Goal: Task Accomplishment & Management: Manage account settings

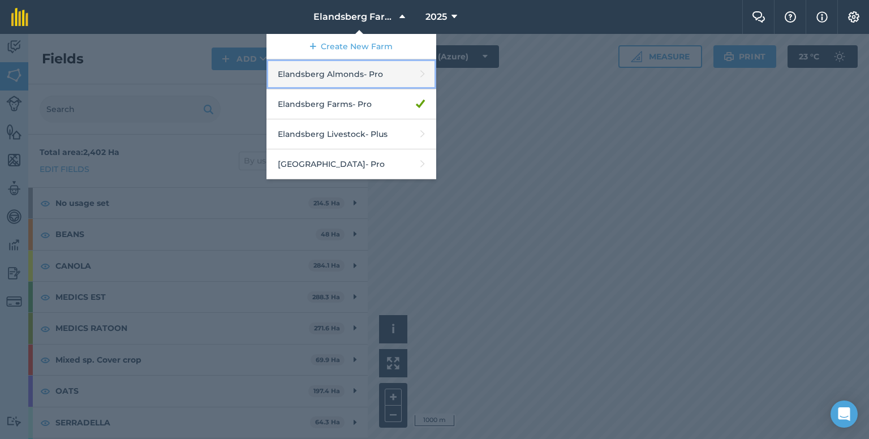
drag, startPoint x: 0, startPoint y: 0, endPoint x: 361, endPoint y: 75, distance: 369.2
click at [361, 75] on link "Elandsberg Almonds - Pro" at bounding box center [351, 74] width 170 height 30
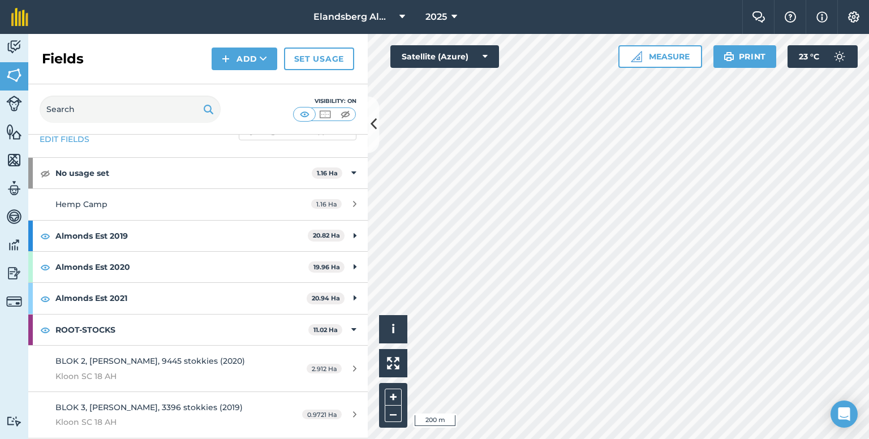
scroll to position [59, 0]
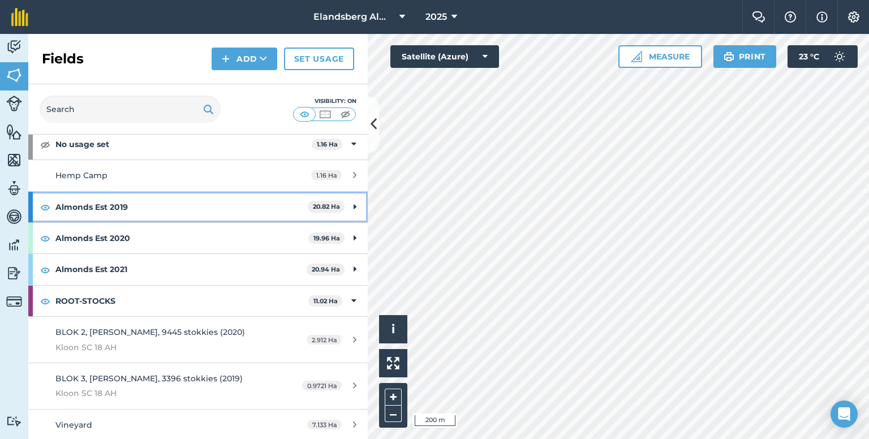
click at [105, 204] on strong "Almonds Est 2019" at bounding box center [181, 207] width 252 height 31
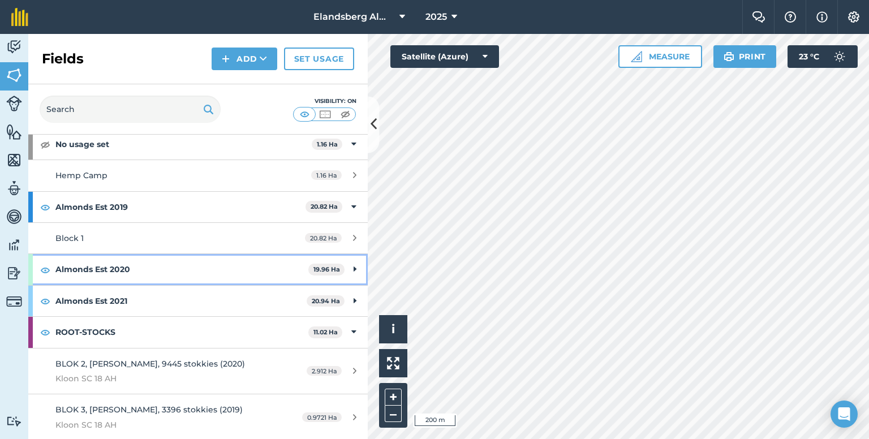
click at [107, 275] on strong "Almonds Est 2020" at bounding box center [181, 269] width 253 height 31
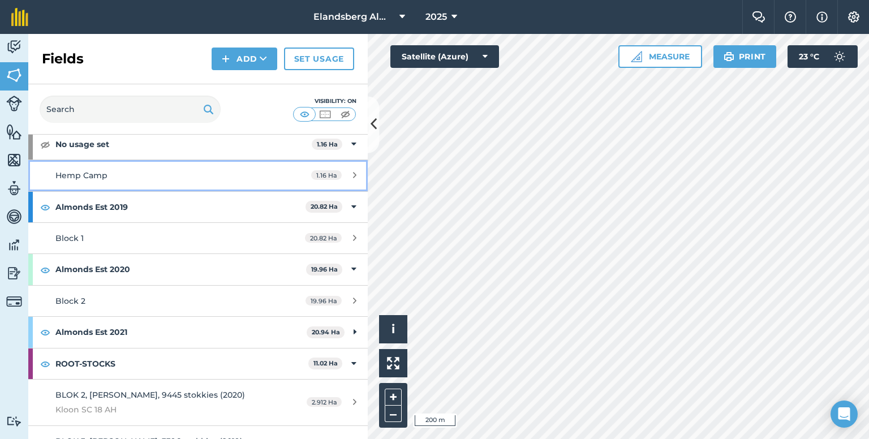
click at [99, 189] on link "Hemp Camp 1.16 Ha" at bounding box center [197, 175] width 339 height 31
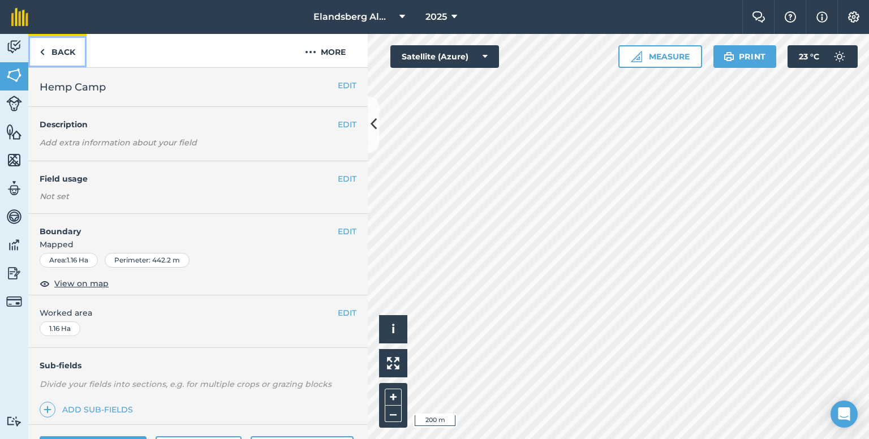
click at [59, 54] on link "Back" at bounding box center [57, 50] width 58 height 33
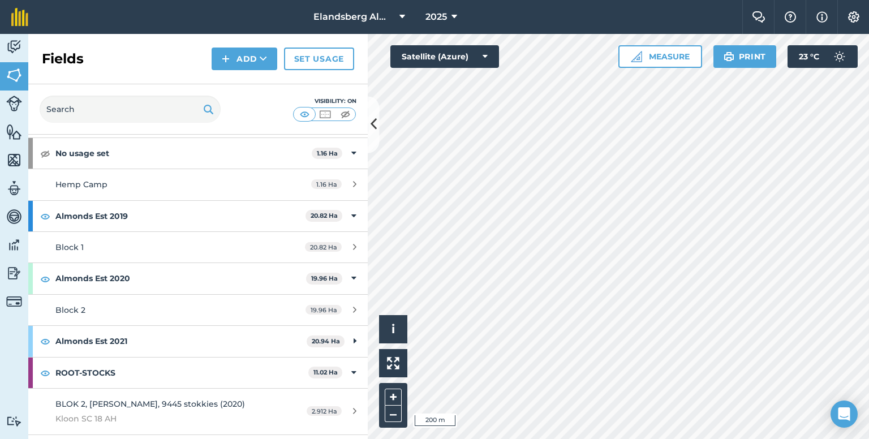
scroll to position [121, 0]
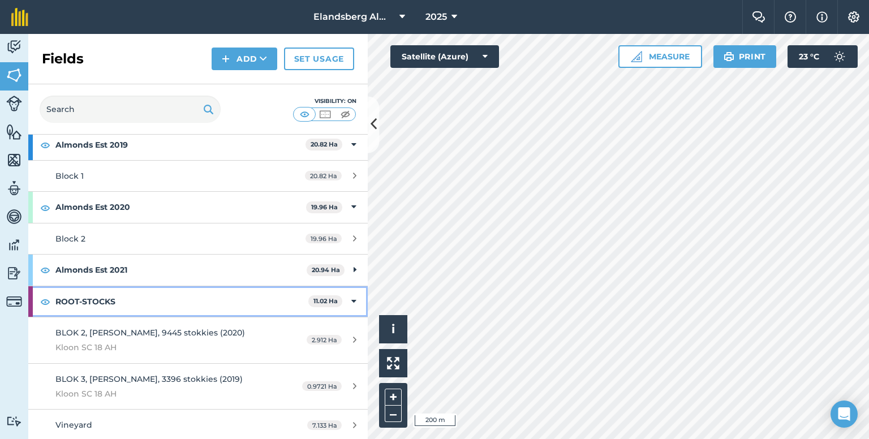
click at [72, 299] on strong "ROOT-STOCKS" at bounding box center [181, 301] width 253 height 31
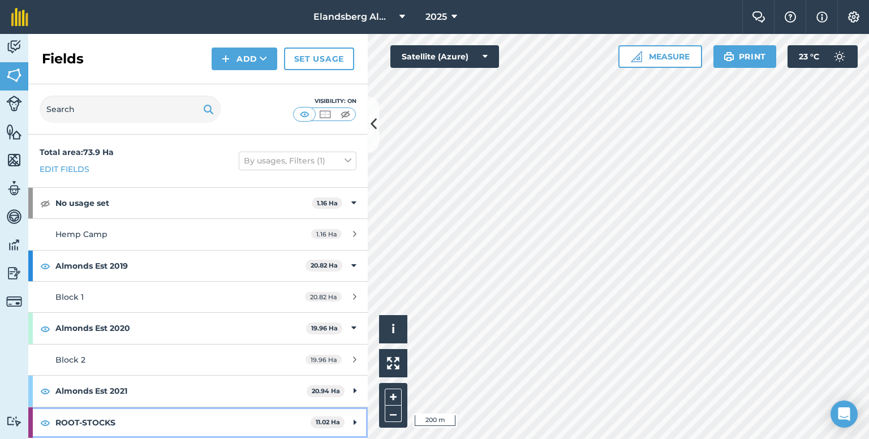
scroll to position [0, 0]
click at [192, 415] on strong "ROOT-STOCKS" at bounding box center [182, 422] width 255 height 31
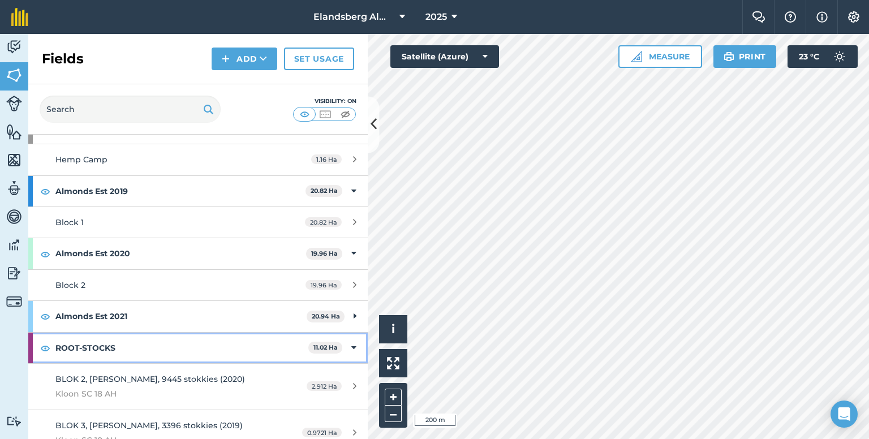
scroll to position [121, 0]
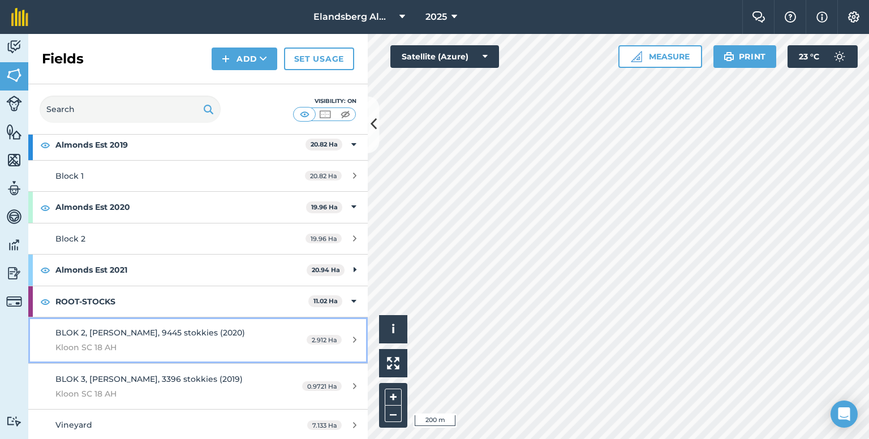
click at [131, 331] on span "BLOK 2, [PERSON_NAME], 9445 stokkies (2020)" at bounding box center [149, 332] width 189 height 10
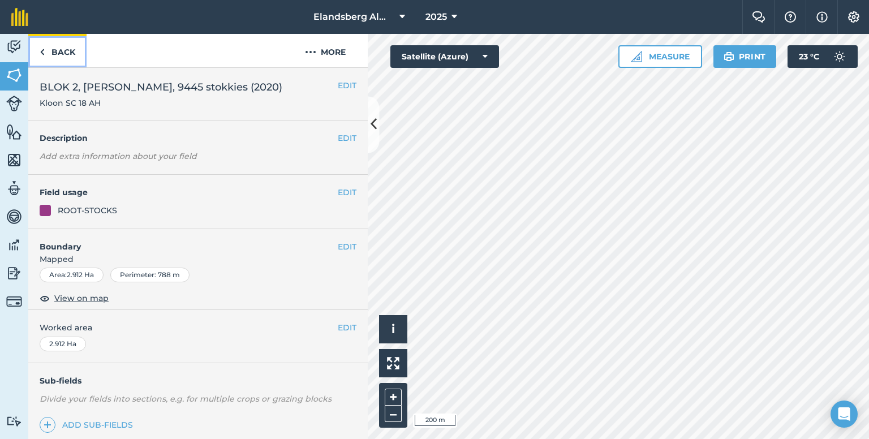
click at [64, 48] on link "Back" at bounding box center [57, 50] width 58 height 33
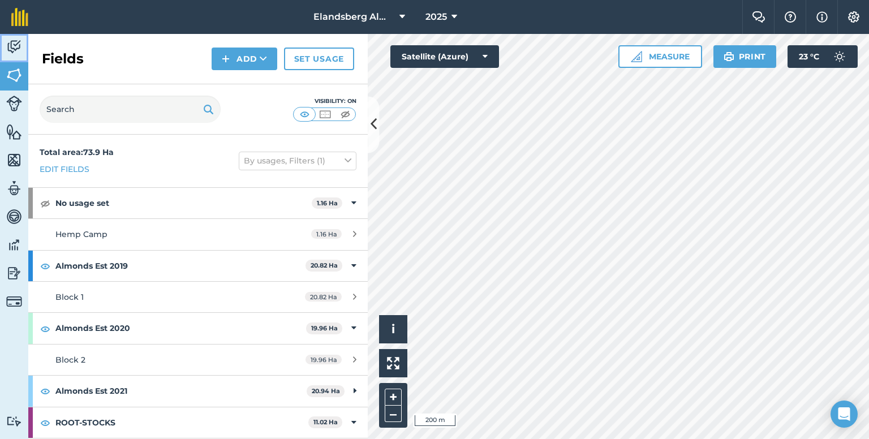
click at [5, 49] on link "Activity" at bounding box center [14, 48] width 28 height 28
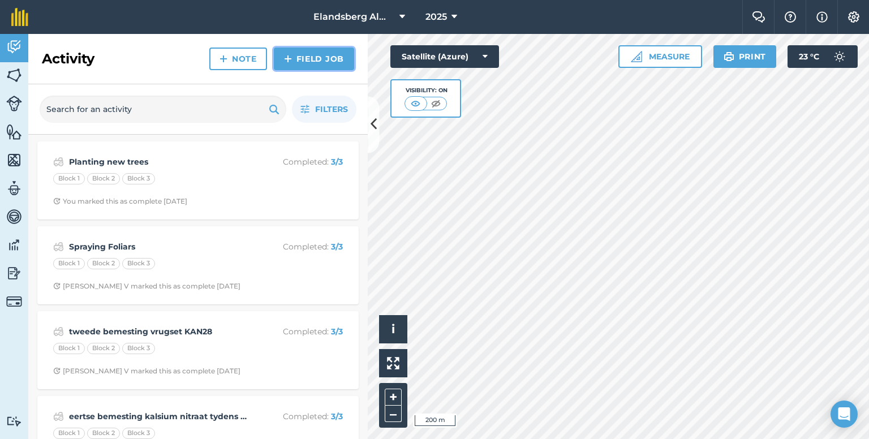
click at [303, 60] on link "Field Job" at bounding box center [314, 59] width 80 height 23
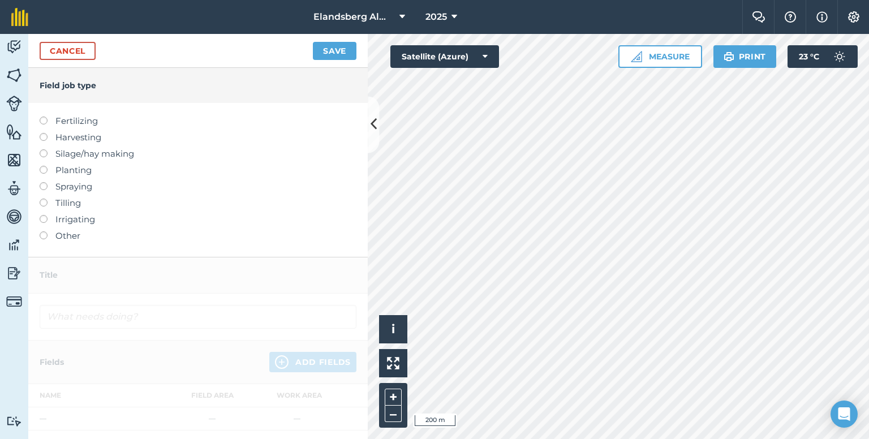
click at [54, 115] on div at bounding box center [48, 115] width 16 height 2
click at [48, 120] on label "Fertilizing" at bounding box center [198, 121] width 317 height 14
type input "Fertilizing"
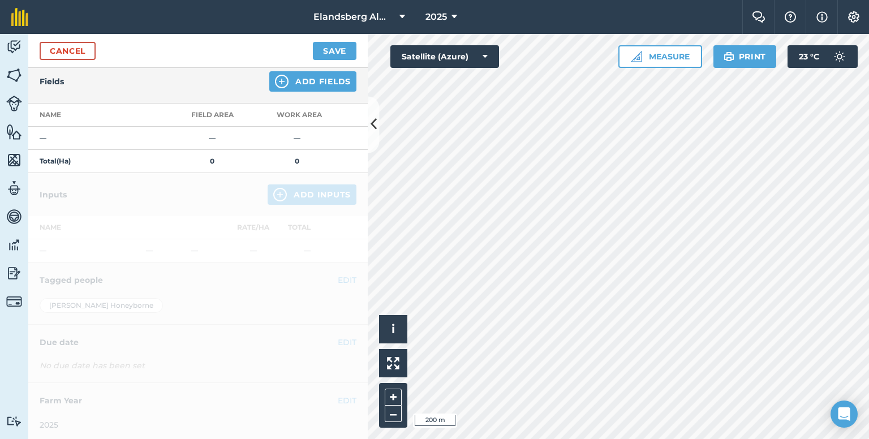
scroll to position [129, 0]
click at [275, 80] on img at bounding box center [282, 80] width 14 height 14
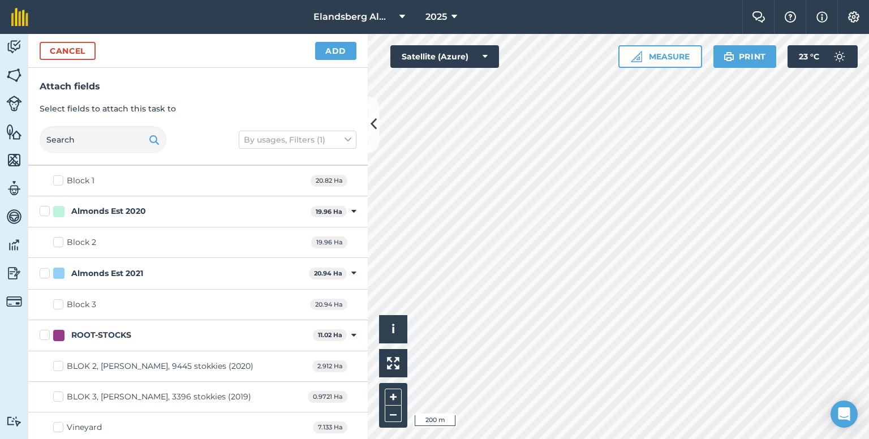
scroll to position [95, 0]
click at [42, 333] on label "ROOT-STOCKS" at bounding box center [174, 333] width 269 height 12
click at [42, 333] on input "ROOT-STOCKS" at bounding box center [43, 330] width 7 height 7
checkbox input "true"
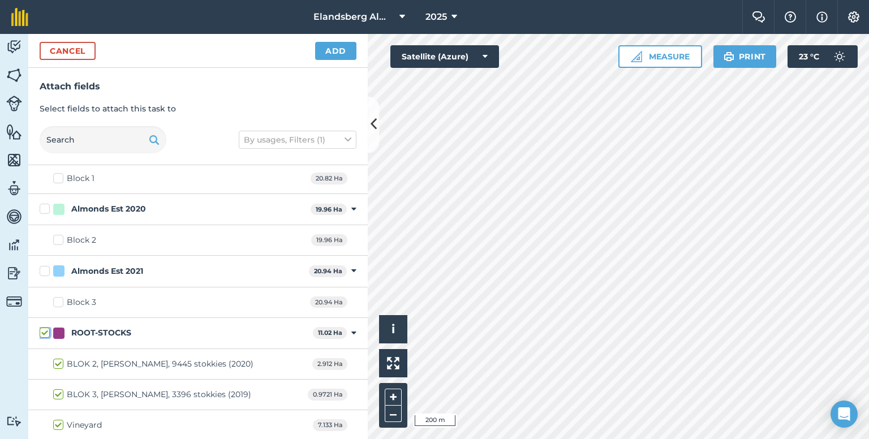
checkbox input "true"
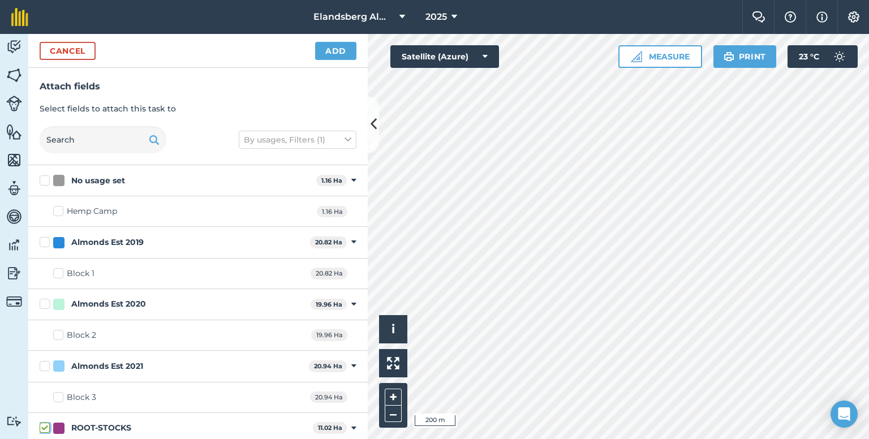
scroll to position [57, 0]
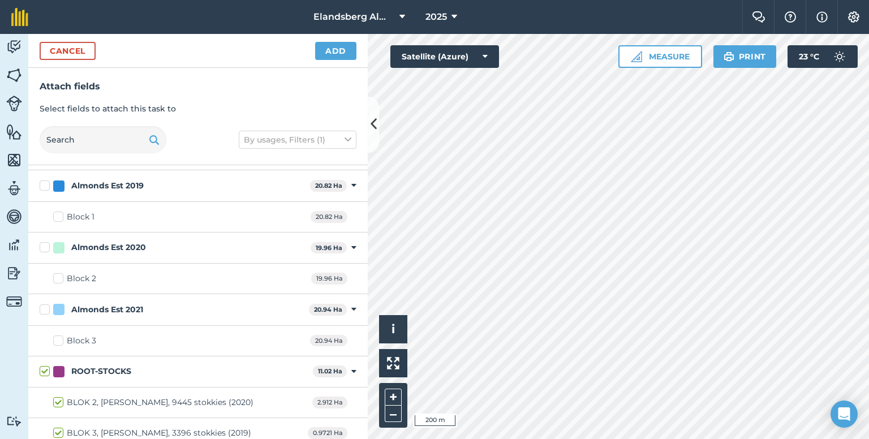
click at [45, 371] on label "ROOT-STOCKS" at bounding box center [174, 371] width 269 height 12
click at [45, 371] on input "ROOT-STOCKS" at bounding box center [43, 368] width 7 height 7
checkbox input "false"
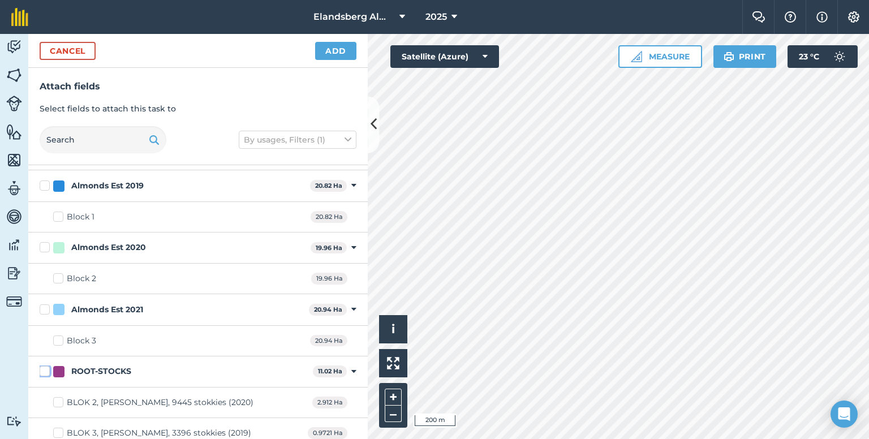
checkbox input "false"
click at [57, 48] on button "Cancel" at bounding box center [68, 51] width 56 height 18
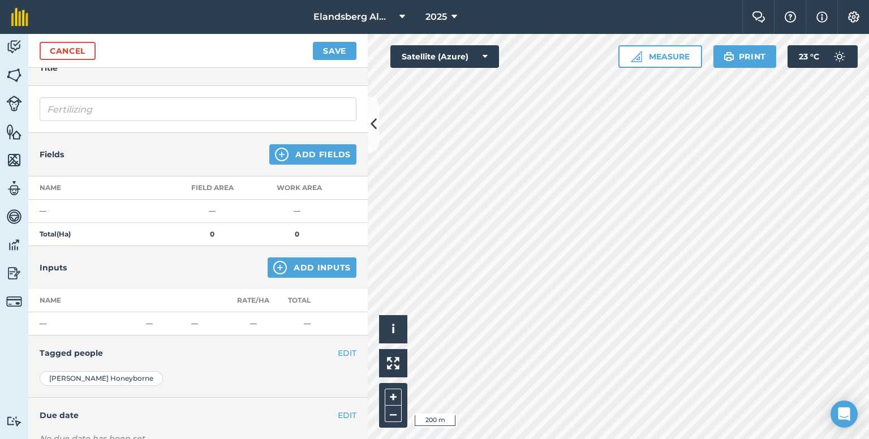
scroll to position [0, 0]
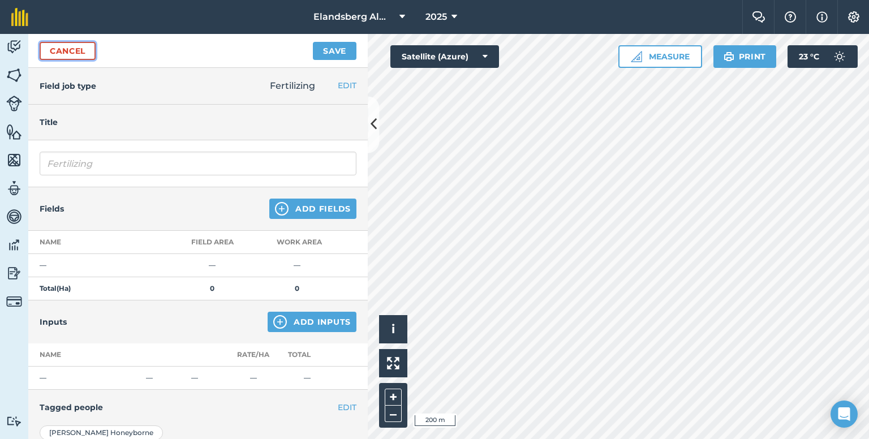
click at [63, 56] on link "Cancel" at bounding box center [68, 51] width 56 height 18
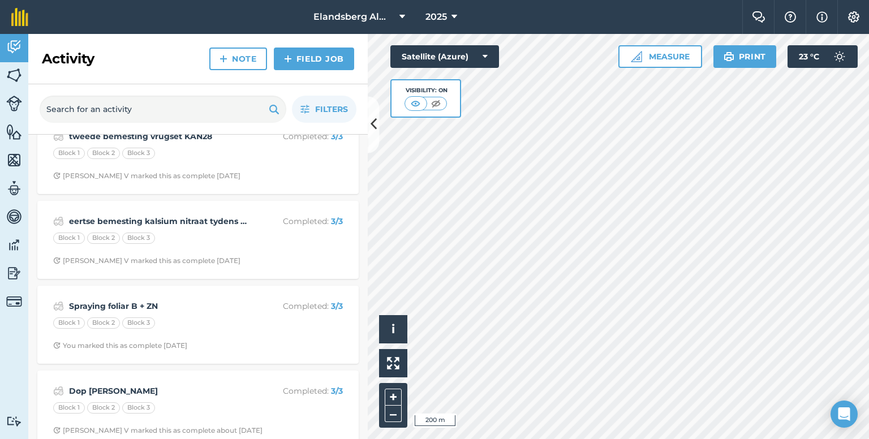
scroll to position [210, 0]
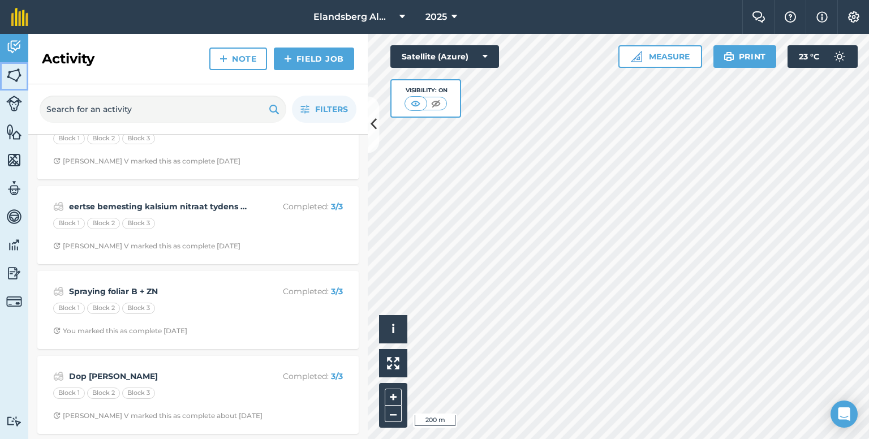
click at [16, 71] on img at bounding box center [14, 75] width 16 height 17
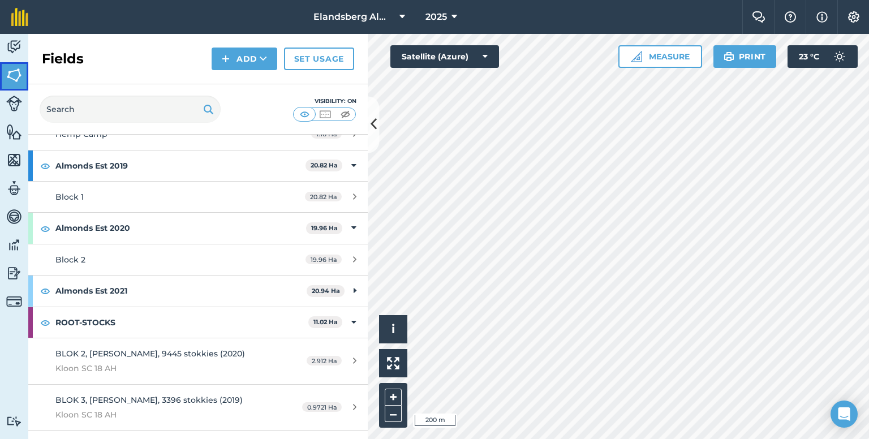
scroll to position [113, 0]
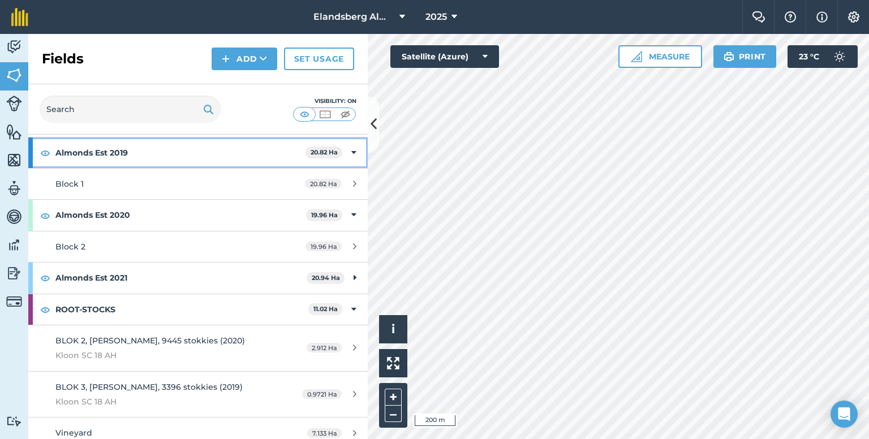
click at [271, 152] on strong "Almonds Est 2019" at bounding box center [180, 152] width 250 height 31
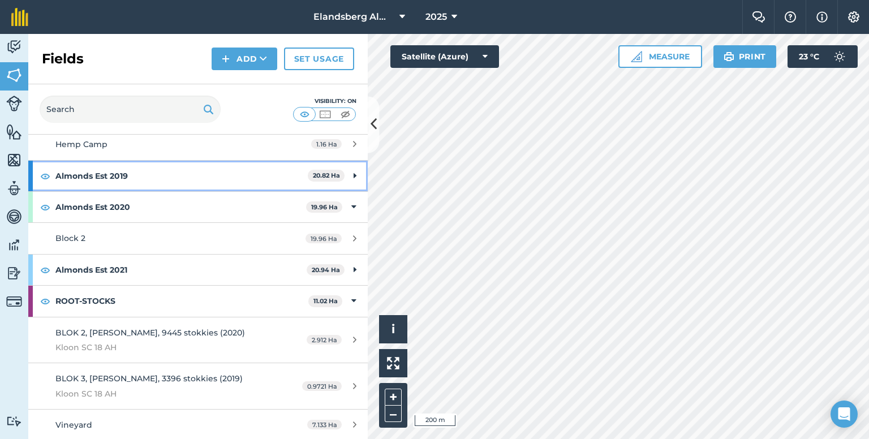
click at [152, 177] on strong "Almonds Est 2019" at bounding box center [181, 176] width 252 height 31
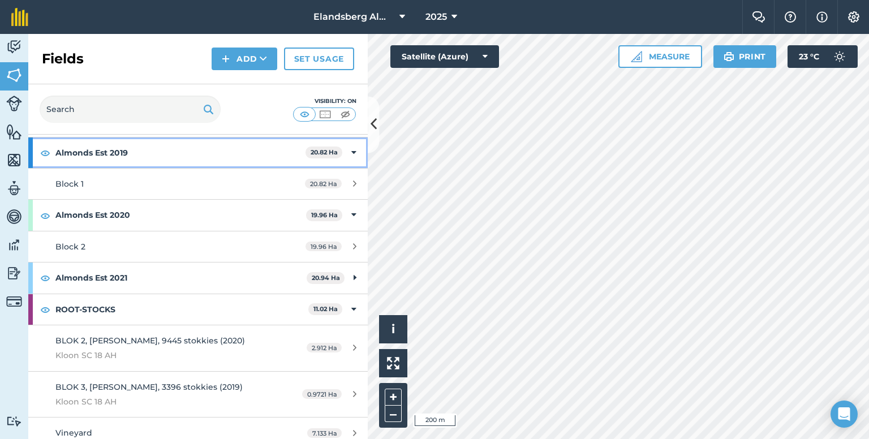
click at [95, 158] on strong "Almonds Est 2019" at bounding box center [180, 152] width 250 height 31
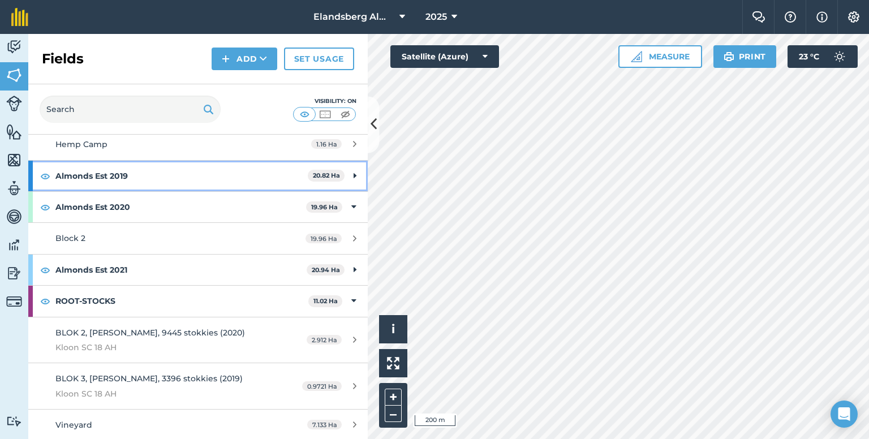
click at [353, 175] on icon at bounding box center [354, 176] width 3 height 12
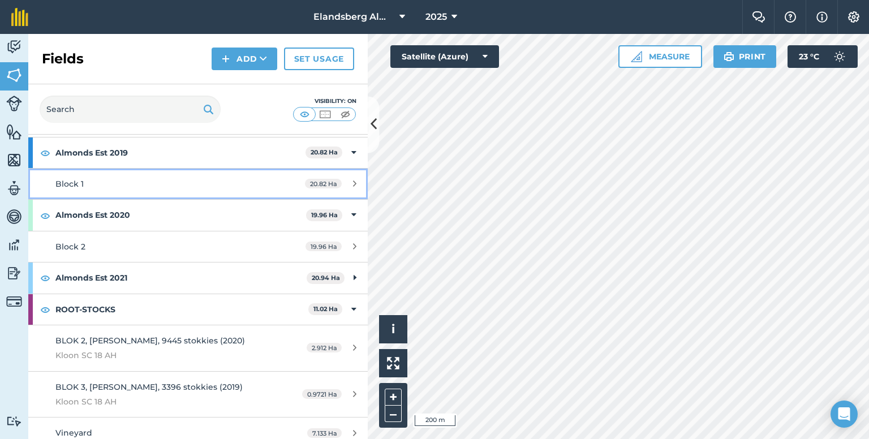
click at [353, 183] on icon at bounding box center [354, 183] width 3 height 8
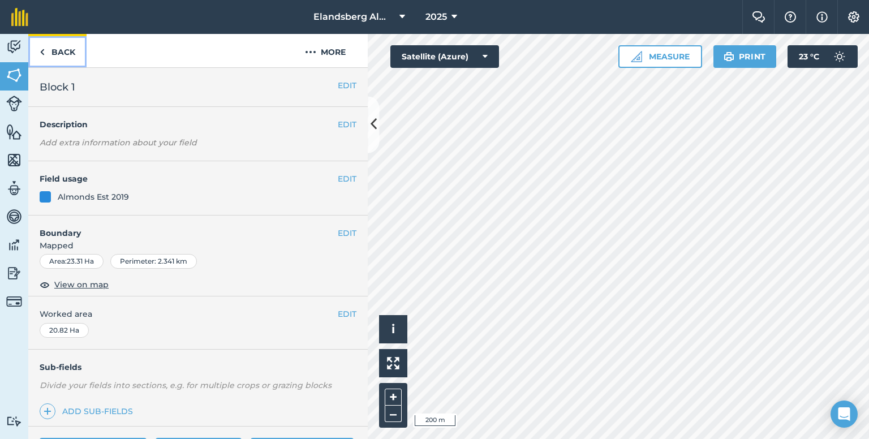
click at [50, 55] on link "Back" at bounding box center [57, 50] width 58 height 33
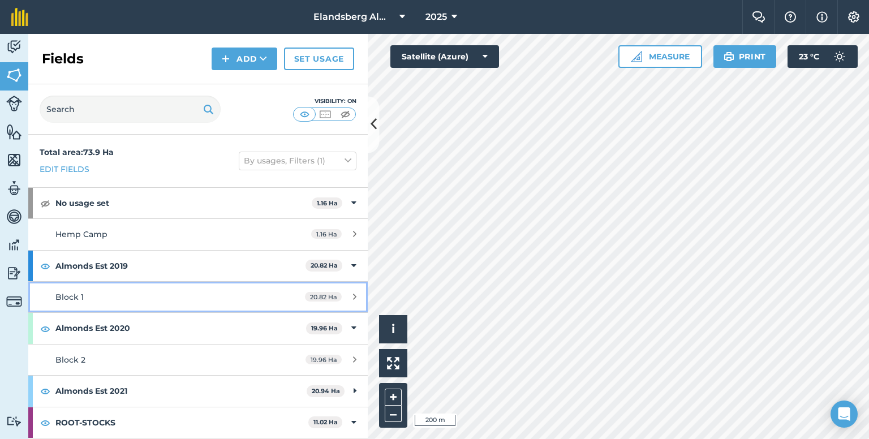
click at [207, 292] on div "Block 1" at bounding box center [161, 297] width 213 height 12
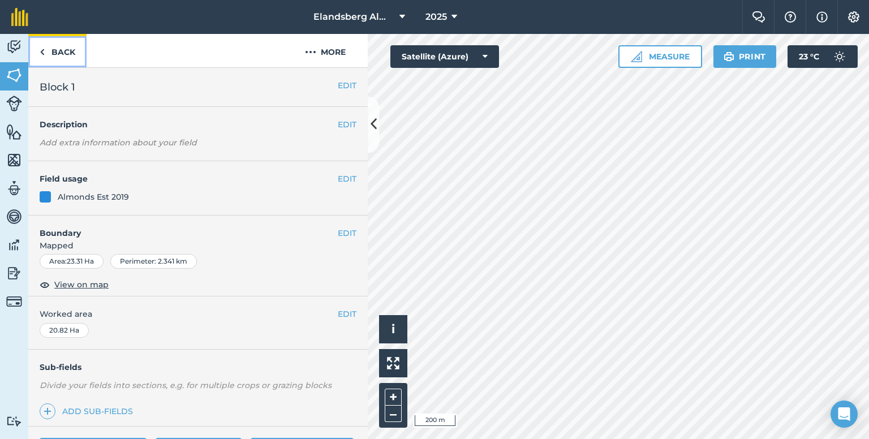
click at [45, 54] on link "Back" at bounding box center [57, 50] width 58 height 33
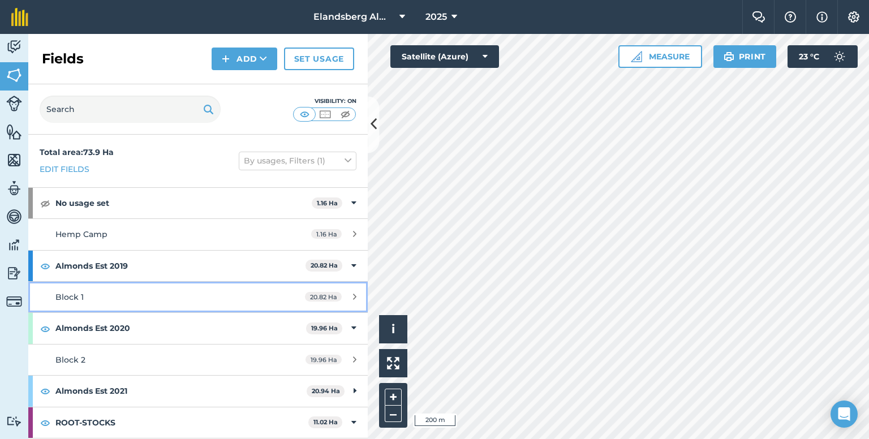
click at [133, 296] on div "Block 1" at bounding box center [161, 297] width 213 height 12
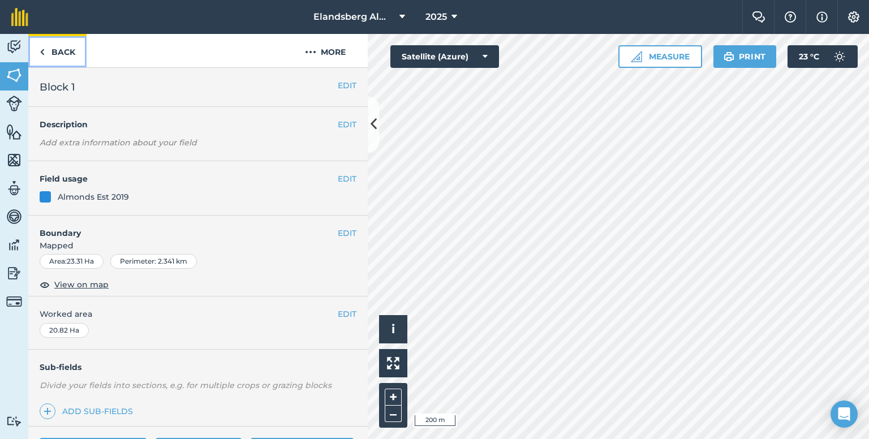
click at [70, 52] on link "Back" at bounding box center [57, 50] width 58 height 33
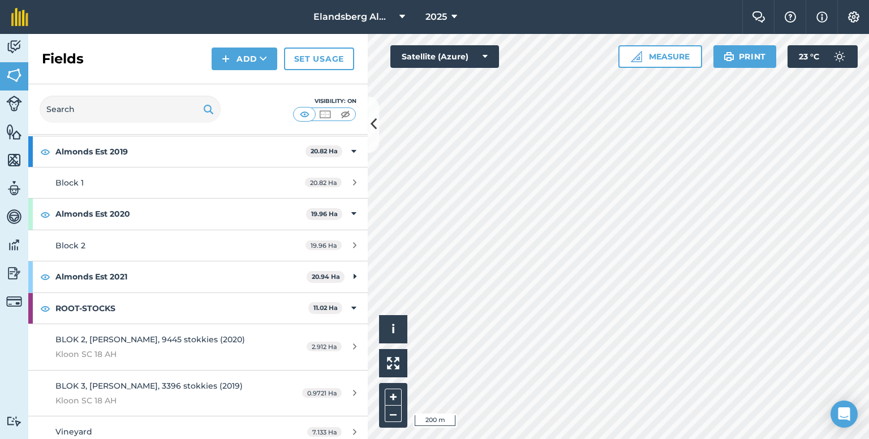
scroll to position [121, 0]
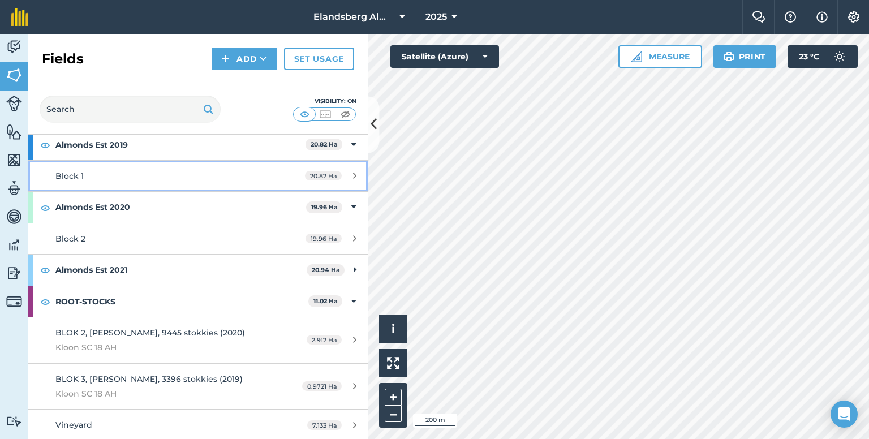
click at [127, 162] on link "Block 1 20.82 Ha" at bounding box center [197, 176] width 339 height 31
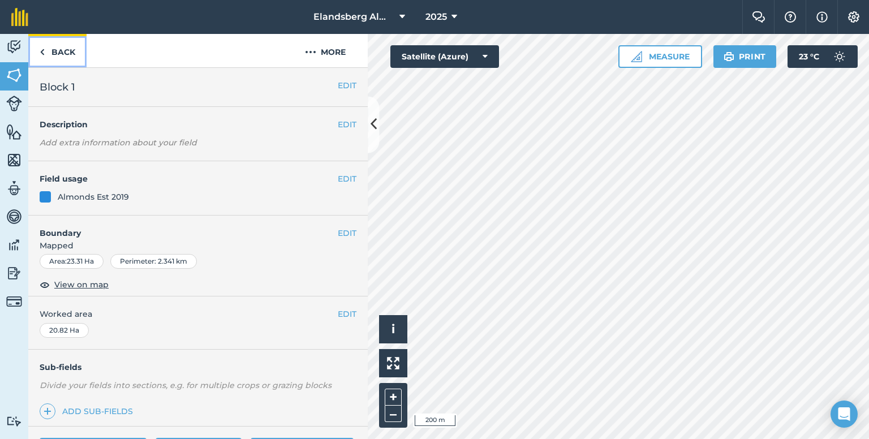
click at [44, 51] on img at bounding box center [42, 52] width 5 height 14
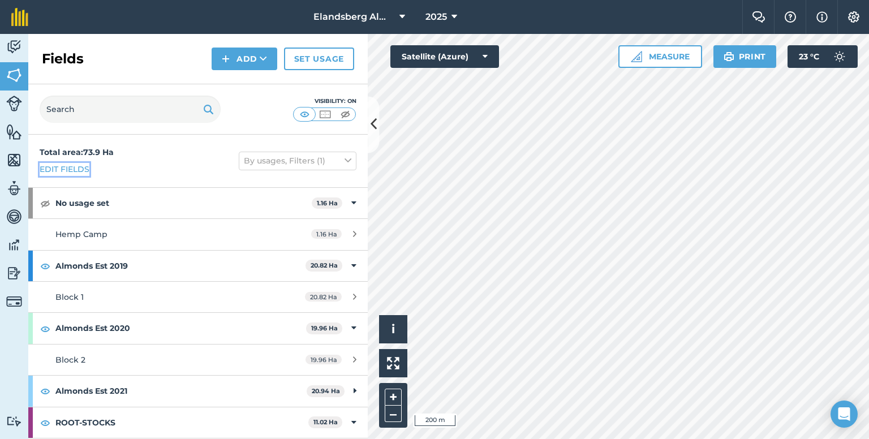
click at [70, 170] on link "Edit fields" at bounding box center [65, 169] width 50 height 12
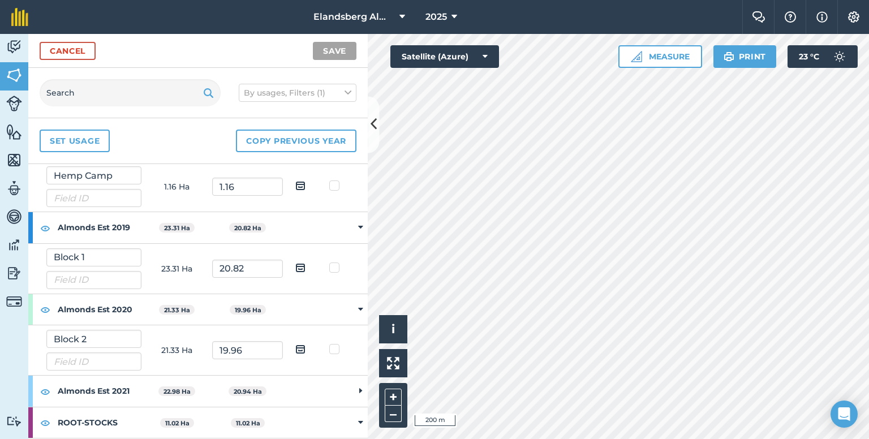
scroll to position [113, 0]
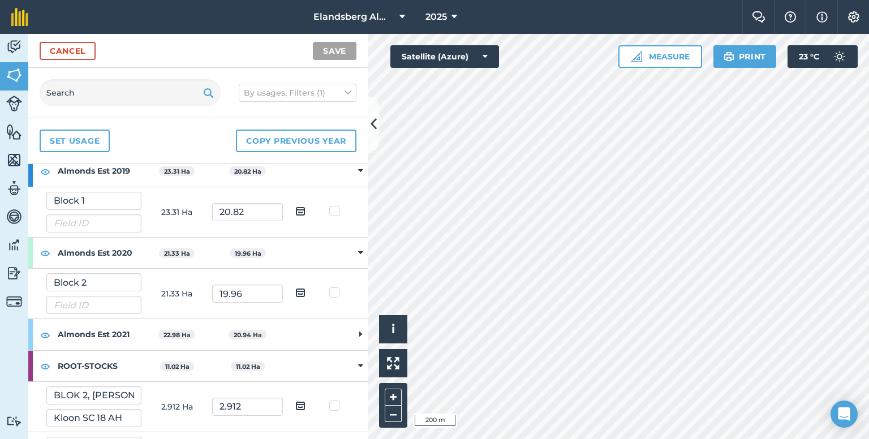
click at [358, 169] on icon at bounding box center [360, 171] width 5 height 10
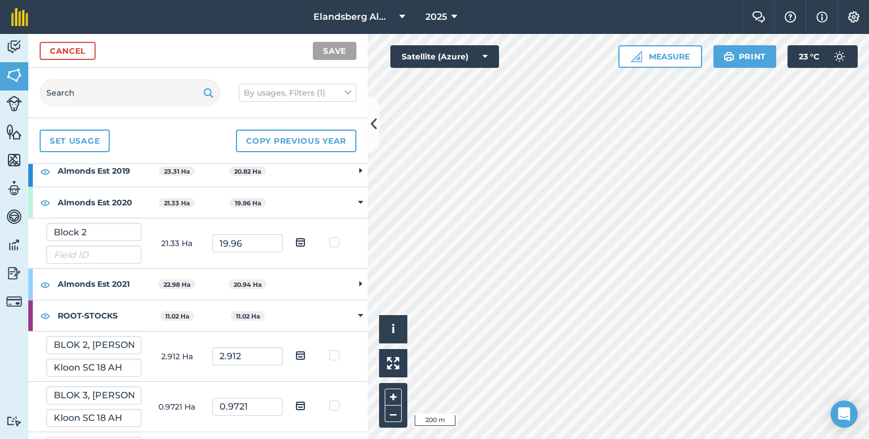
click at [359, 169] on icon at bounding box center [360, 171] width 3 height 10
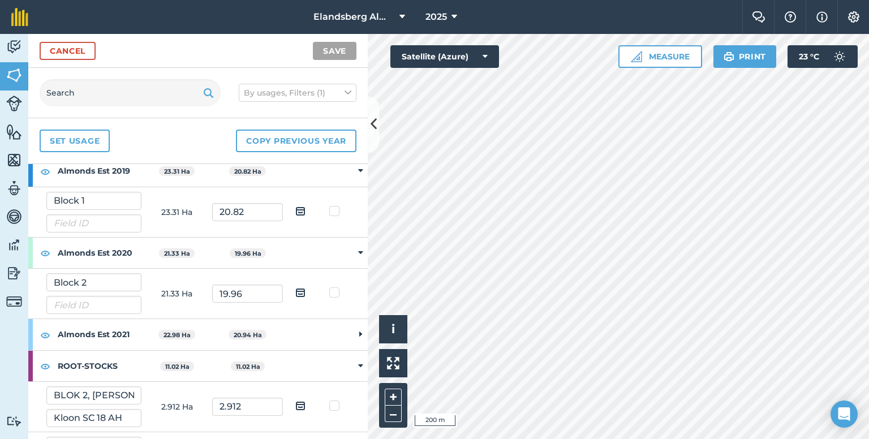
click at [329, 205] on label at bounding box center [336, 205] width 14 height 0
click at [336, 211] on input "checkbox" at bounding box center [339, 208] width 7 height 7
click at [329, 205] on label at bounding box center [336, 205] width 14 height 0
click at [336, 210] on input "checkbox" at bounding box center [339, 208] width 7 height 7
checkbox input "false"
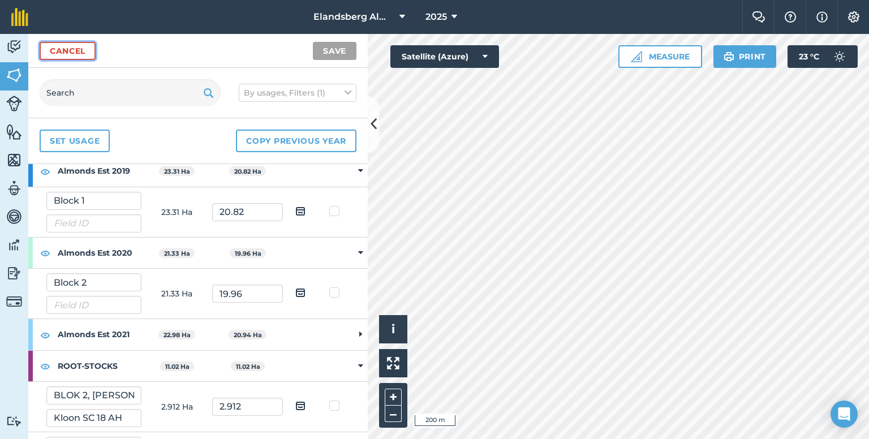
click at [82, 50] on link "Cancel" at bounding box center [68, 51] width 56 height 18
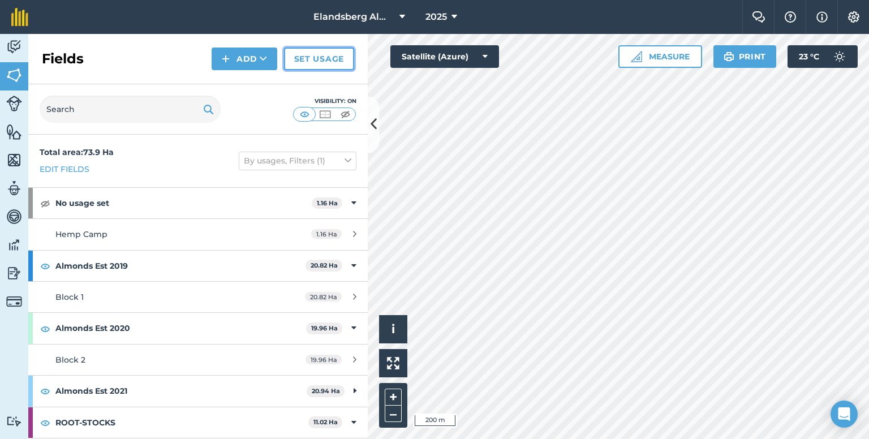
click at [325, 58] on link "Set usage" at bounding box center [319, 59] width 70 height 23
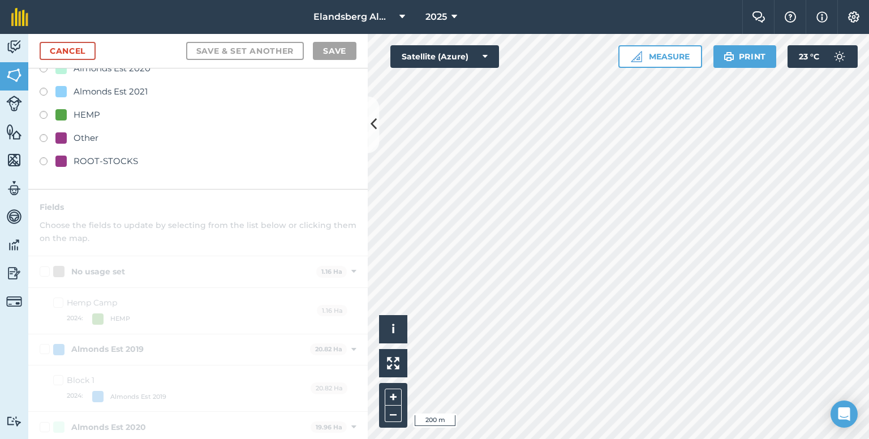
scroll to position [283, 0]
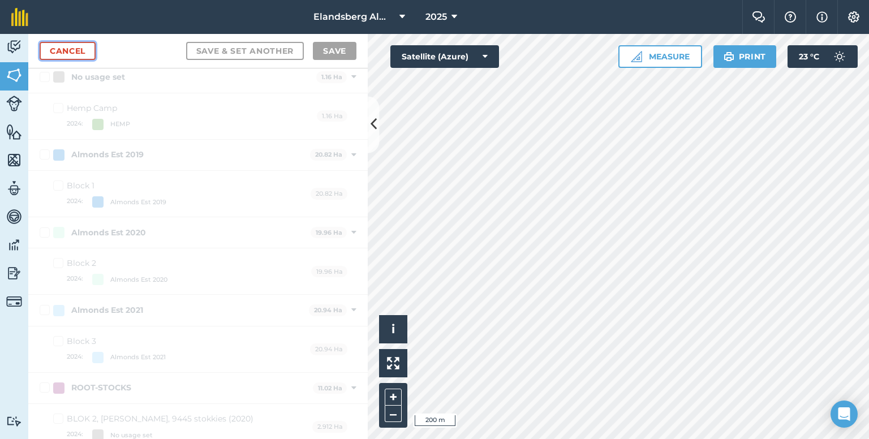
click at [79, 48] on link "Cancel" at bounding box center [68, 51] width 56 height 18
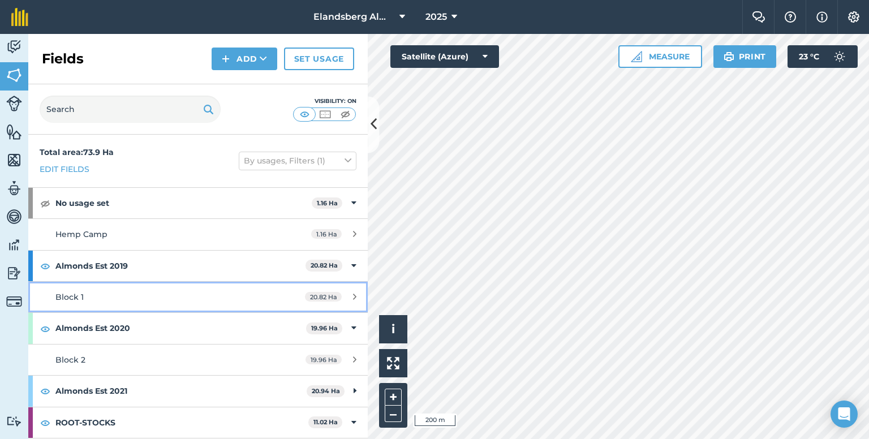
click at [93, 292] on div "Block 1" at bounding box center [161, 297] width 213 height 12
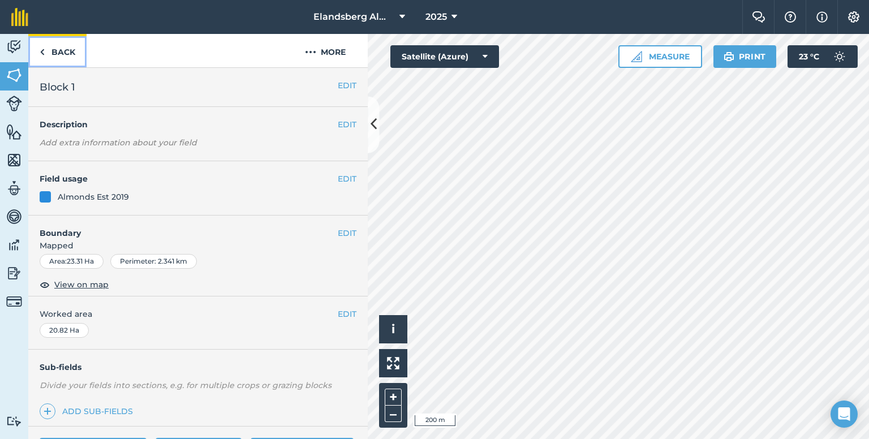
click at [53, 59] on link "Back" at bounding box center [57, 50] width 58 height 33
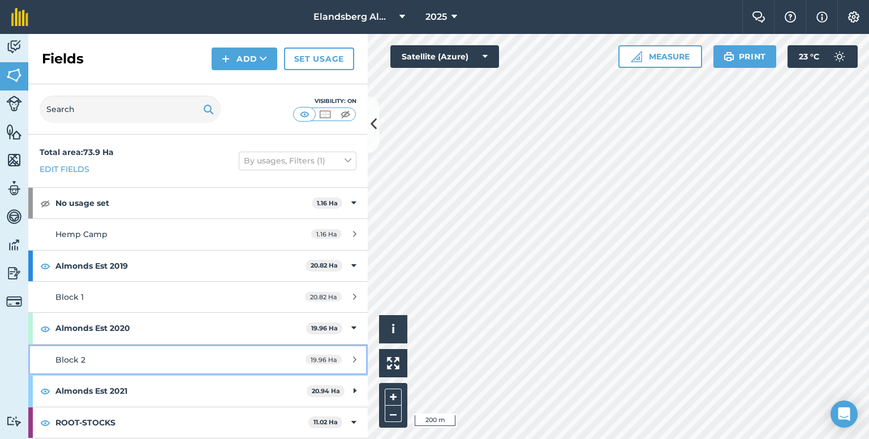
click at [113, 353] on div "Block 2" at bounding box center [161, 359] width 213 height 12
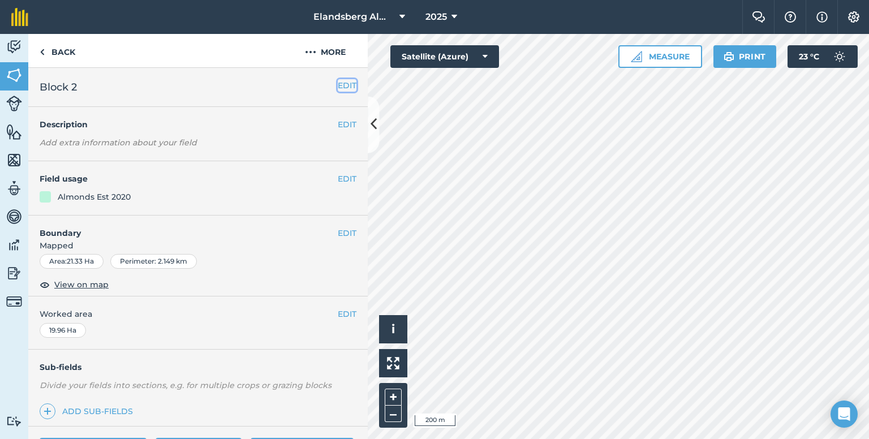
click at [342, 88] on button "EDIT" at bounding box center [347, 85] width 19 height 12
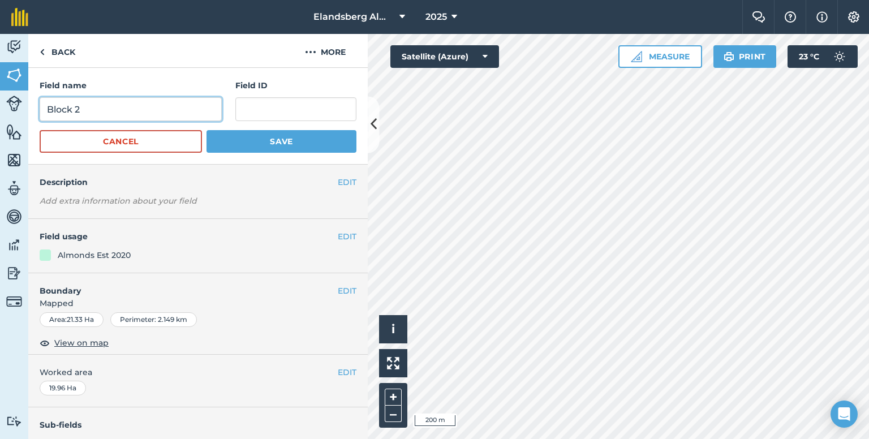
click at [136, 104] on input "Block 2" at bounding box center [131, 109] width 182 height 24
type input "Block 2 (est 2020)"
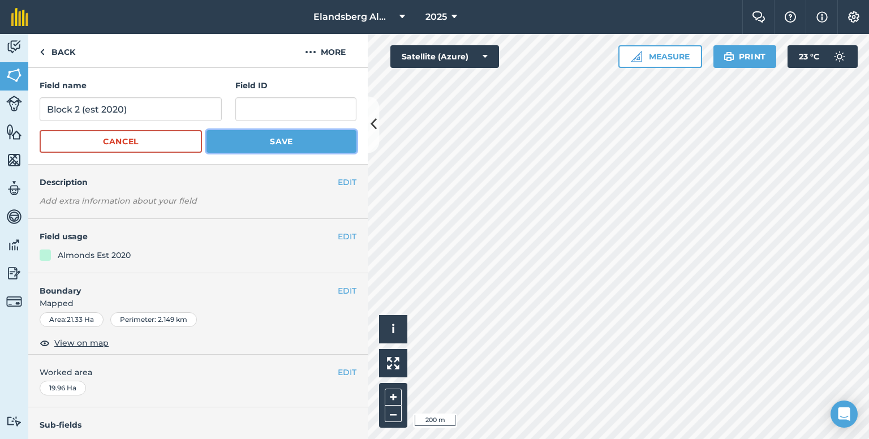
click at [264, 143] on button "Save" at bounding box center [281, 141] width 150 height 23
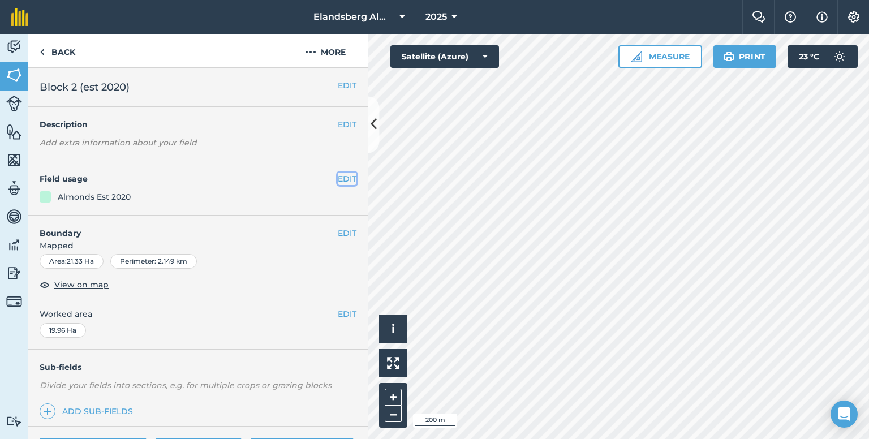
click at [339, 178] on button "EDIT" at bounding box center [347, 179] width 19 height 12
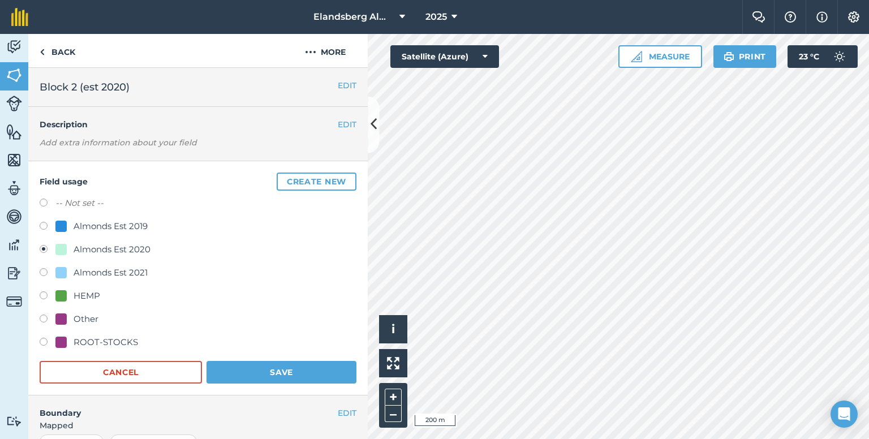
click at [42, 223] on label at bounding box center [48, 227] width 16 height 11
radio input "true"
radio input "false"
click at [242, 372] on button "Save" at bounding box center [281, 372] width 150 height 23
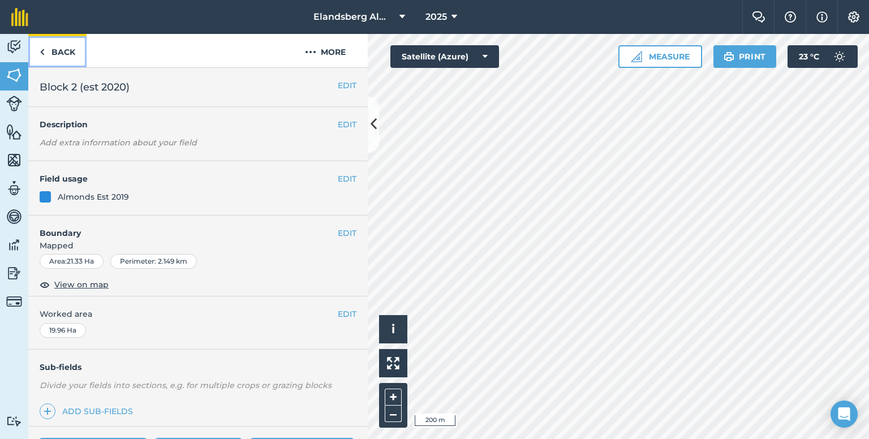
click at [48, 55] on link "Back" at bounding box center [57, 50] width 58 height 33
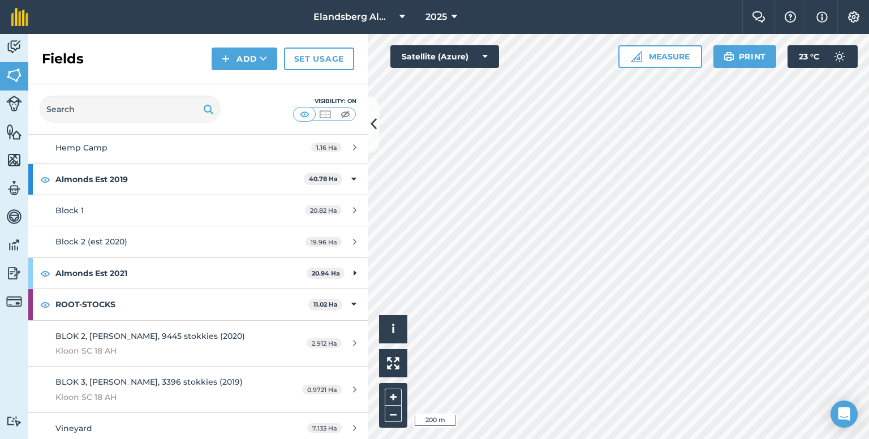
scroll to position [90, 0]
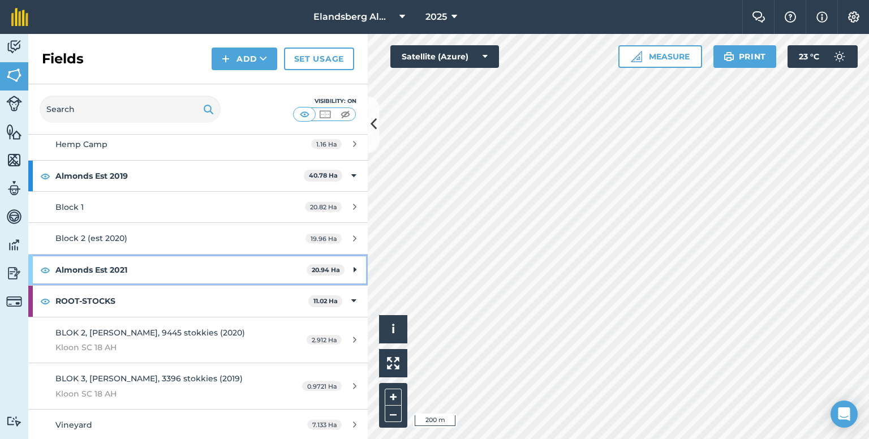
click at [348, 266] on div "Almonds Est 2021 20.94 Ha" at bounding box center [197, 270] width 339 height 31
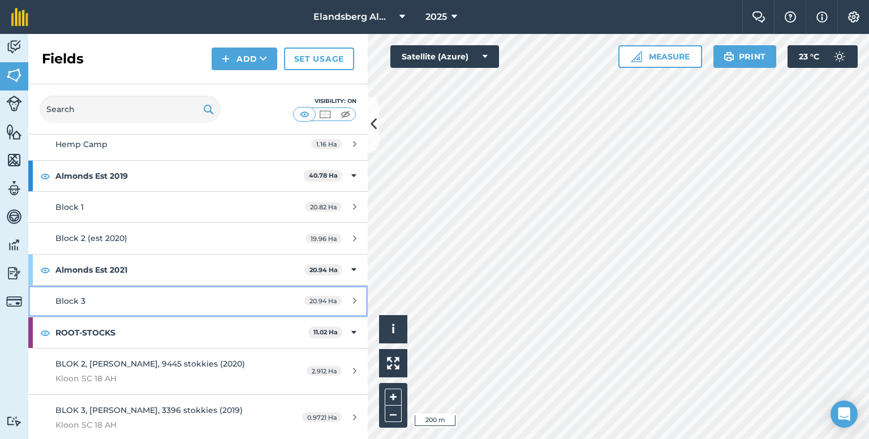
click at [231, 299] on div "Block 3" at bounding box center [161, 301] width 213 height 12
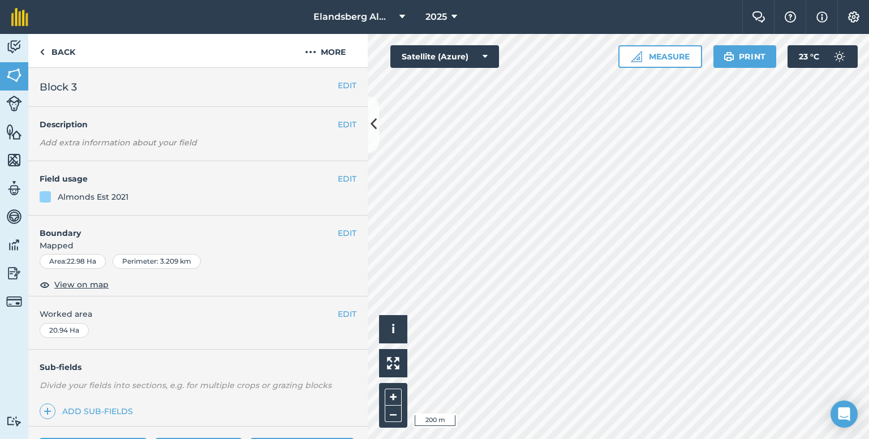
click at [267, 87] on h2 "Block 3" at bounding box center [189, 87] width 298 height 16
click at [338, 80] on button "EDIT" at bounding box center [347, 85] width 19 height 12
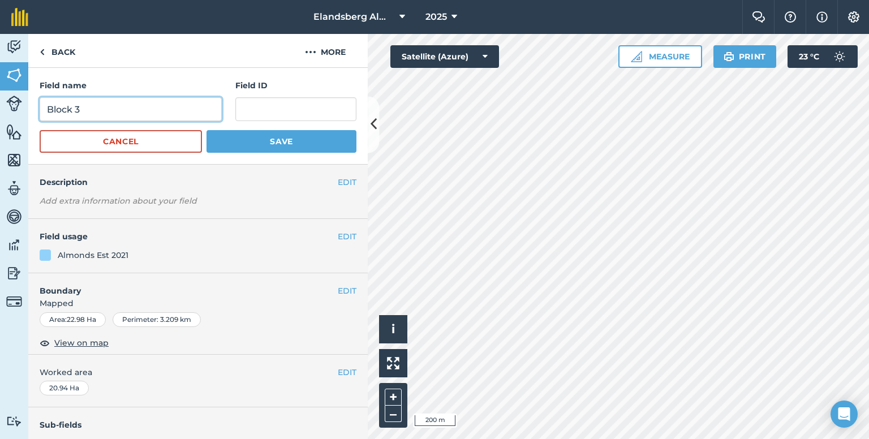
click at [126, 111] on input "Block 3" at bounding box center [131, 109] width 182 height 24
type input "Block 3 (est 2021)"
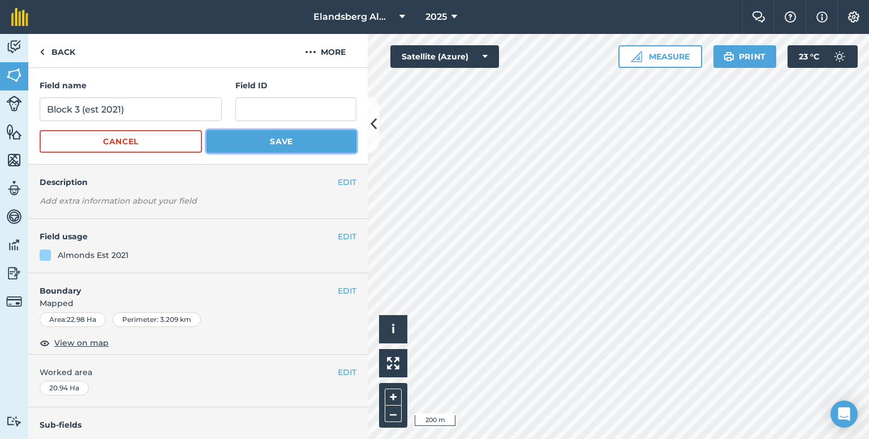
click at [239, 134] on button "Save" at bounding box center [281, 141] width 150 height 23
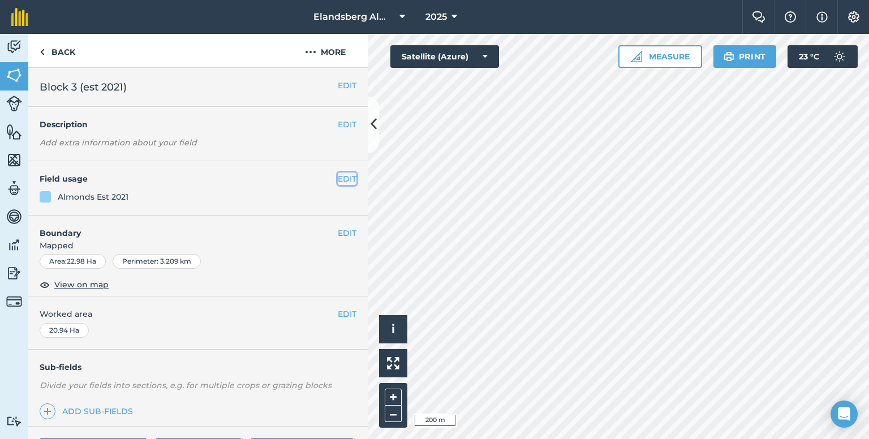
click at [338, 179] on button "EDIT" at bounding box center [347, 179] width 19 height 12
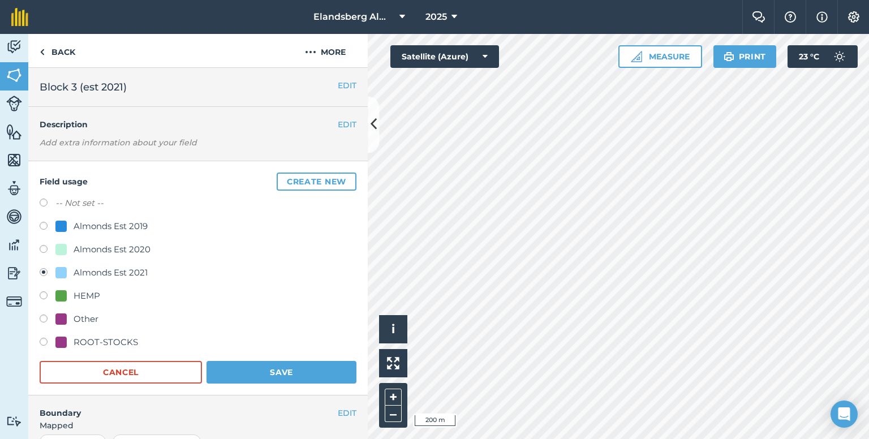
click at [76, 225] on div "Almonds Est 2019" at bounding box center [111, 226] width 74 height 14
radio input "true"
radio input "false"
click at [256, 374] on button "Save" at bounding box center [281, 372] width 150 height 23
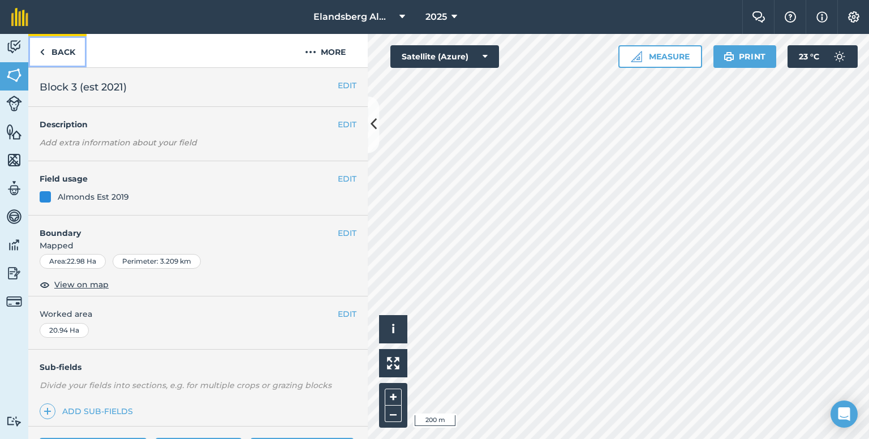
click at [76, 56] on link "Back" at bounding box center [57, 50] width 58 height 33
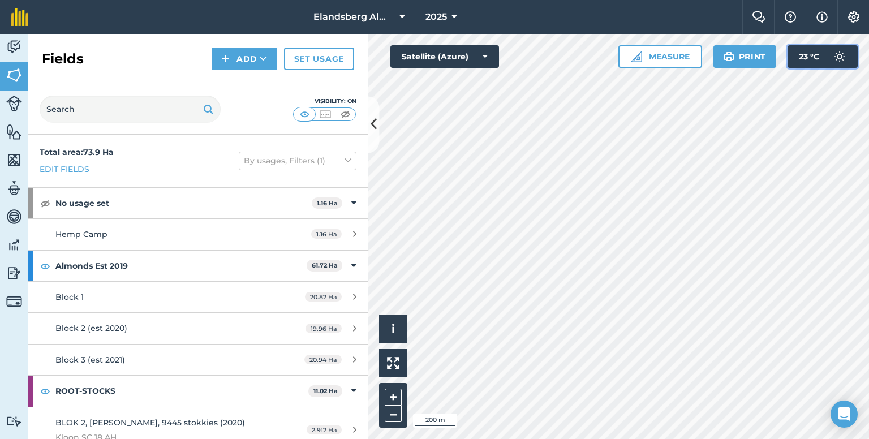
click at [834, 48] on img at bounding box center [839, 56] width 23 height 23
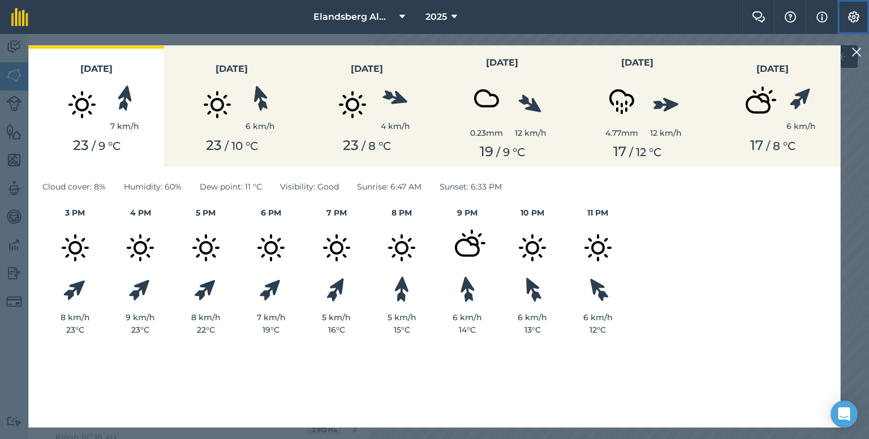
click at [856, 17] on img at bounding box center [854, 16] width 14 height 11
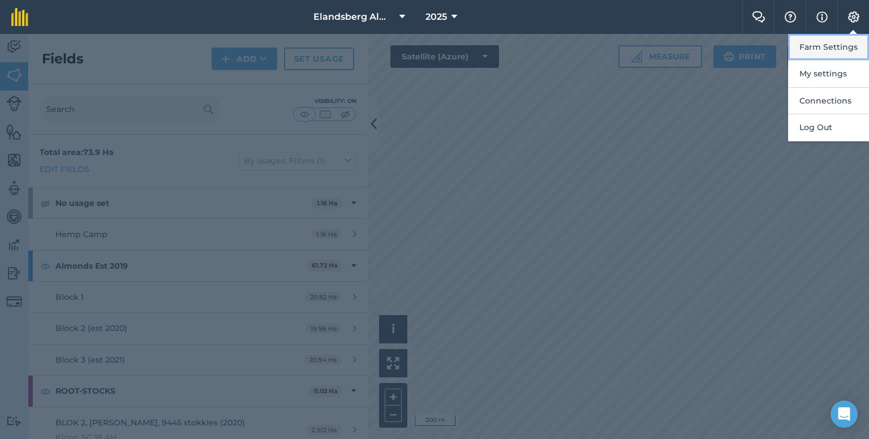
click at [833, 44] on button "Farm Settings" at bounding box center [828, 47] width 81 height 27
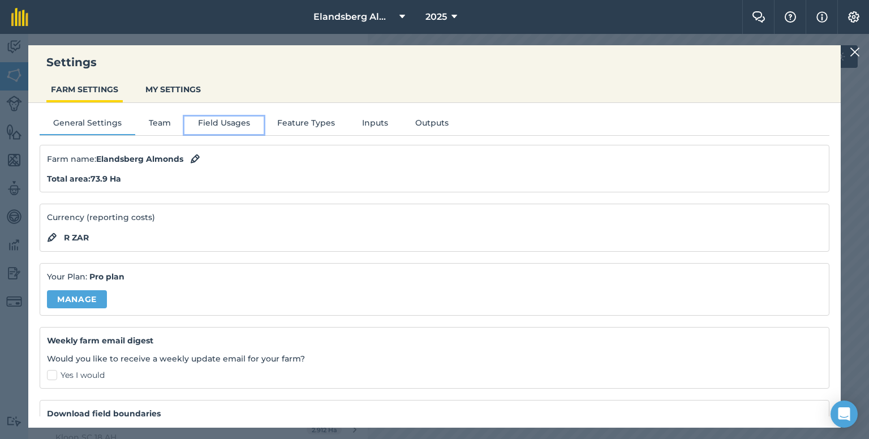
click at [210, 125] on button "Field Usages" at bounding box center [223, 125] width 79 height 17
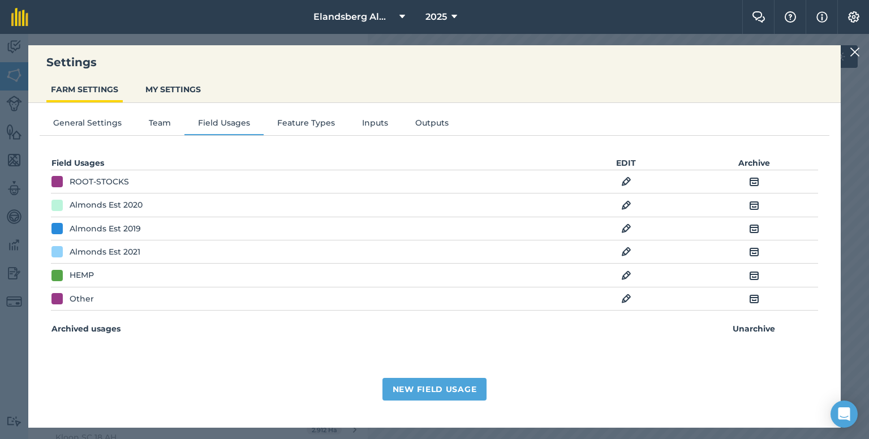
click at [753, 202] on img at bounding box center [754, 206] width 10 height 14
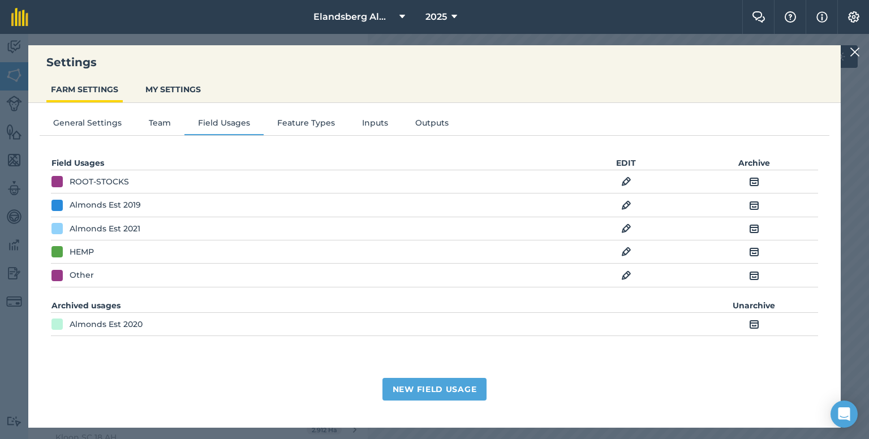
click at [757, 227] on img at bounding box center [754, 229] width 10 height 14
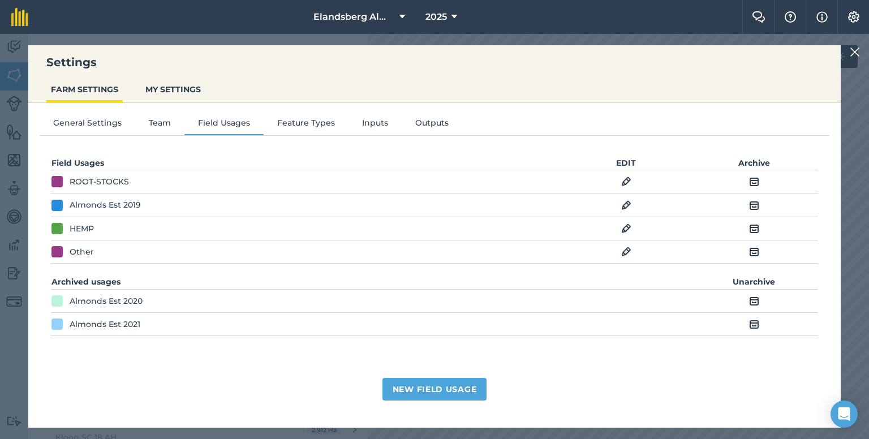
click at [622, 204] on img at bounding box center [626, 206] width 10 height 14
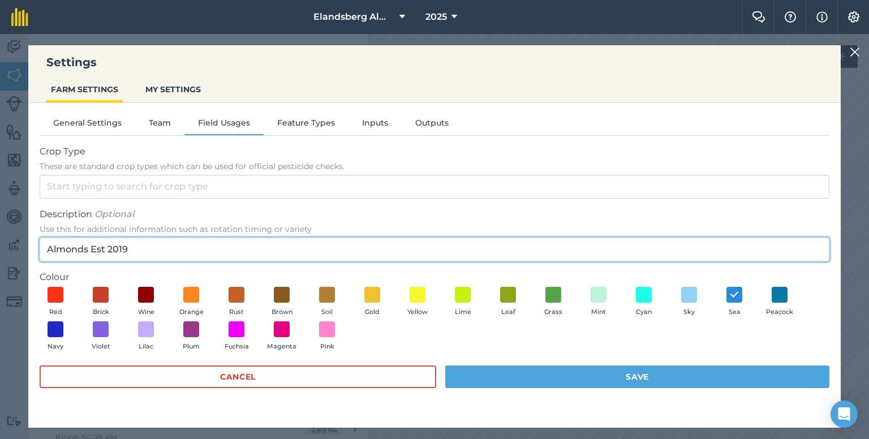
drag, startPoint x: 140, startPoint y: 250, endPoint x: 90, endPoint y: 256, distance: 50.7
click at [90, 256] on input "Almonds Est 2019" at bounding box center [435, 250] width 790 height 24
type input "Almonds"
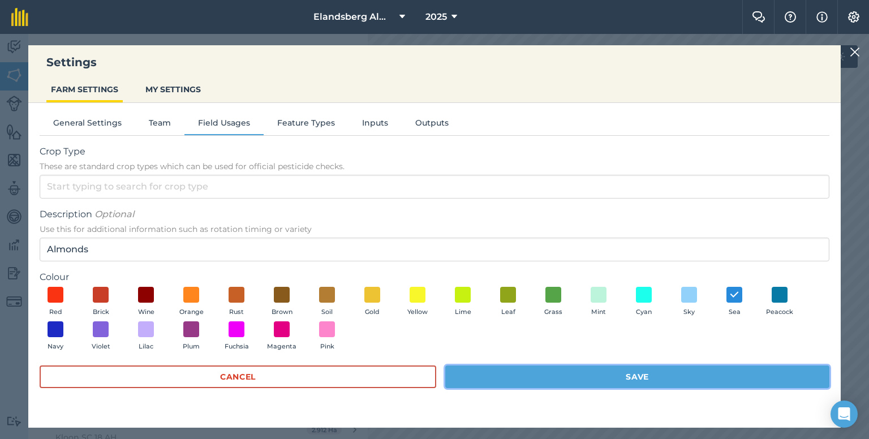
click at [508, 371] on button "Save" at bounding box center [637, 376] width 384 height 23
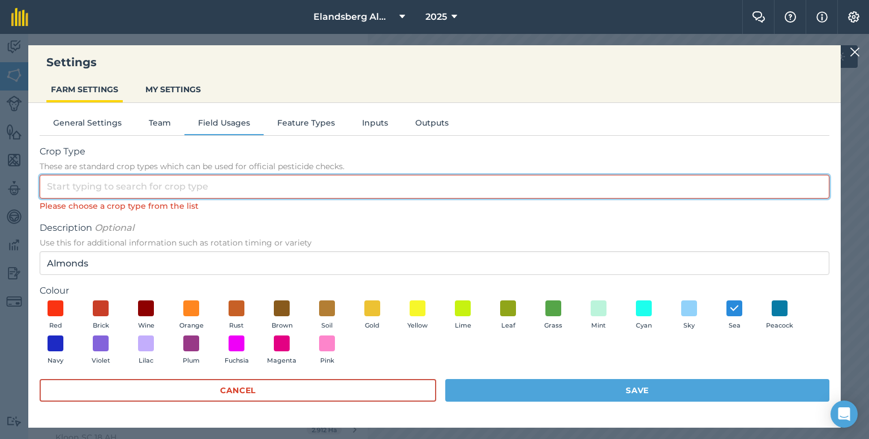
click at [197, 184] on input "Crop Type These are standard crop types which can be used for official pesticid…" at bounding box center [435, 187] width 790 height 24
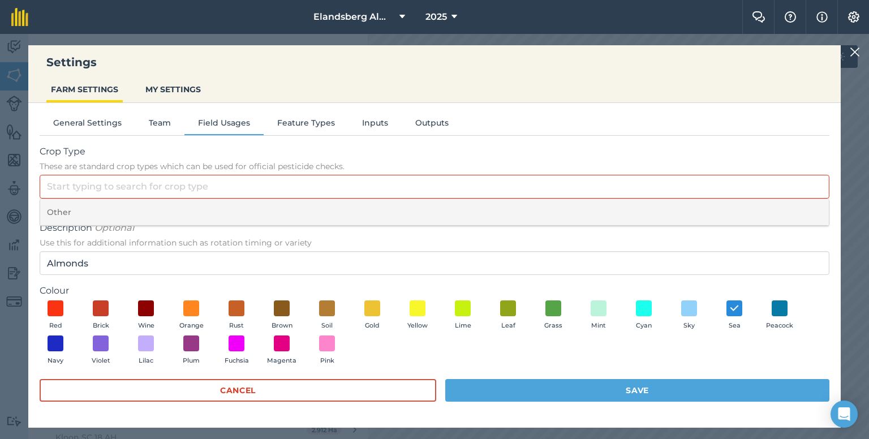
click at [171, 212] on li "Other" at bounding box center [434, 212] width 788 height 27
type input "Other"
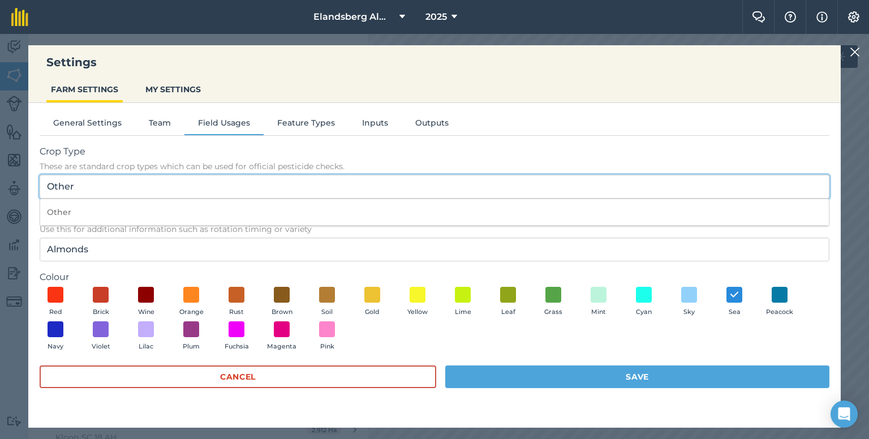
click at [175, 182] on input "Other" at bounding box center [435, 187] width 790 height 24
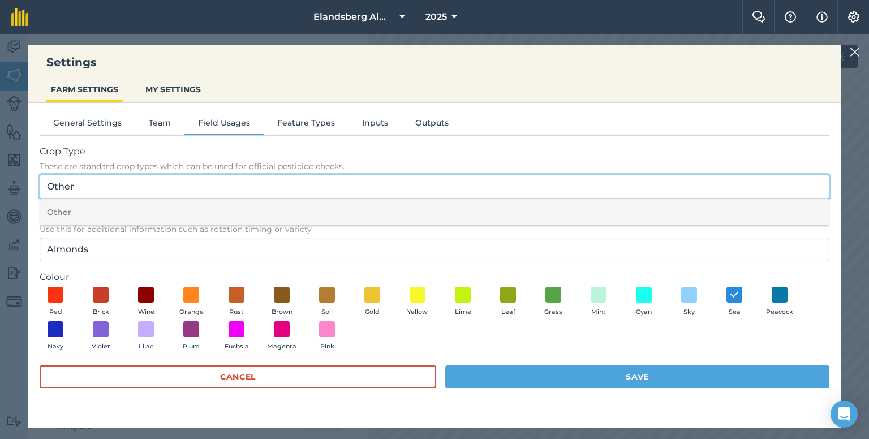
scroll to position [90, 0]
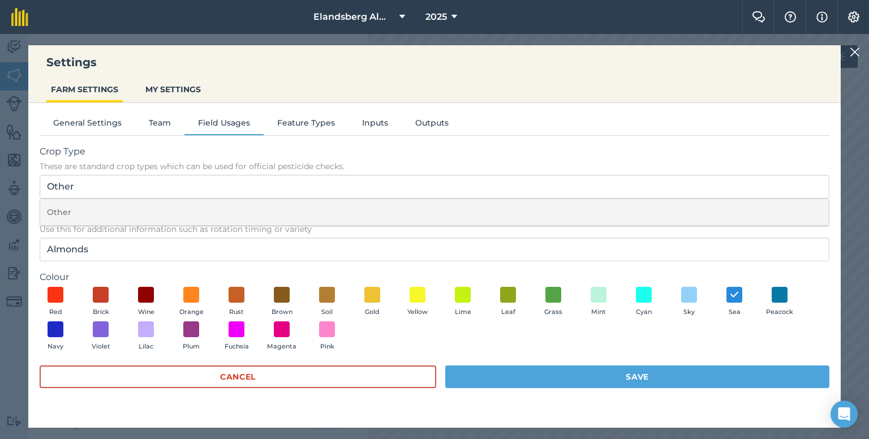
click at [167, 210] on li "Other" at bounding box center [434, 212] width 788 height 27
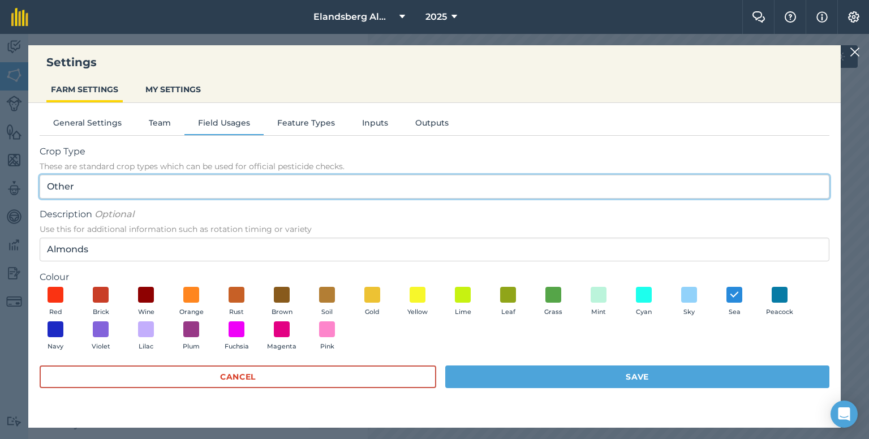
click at [162, 182] on input "Other" at bounding box center [435, 187] width 790 height 24
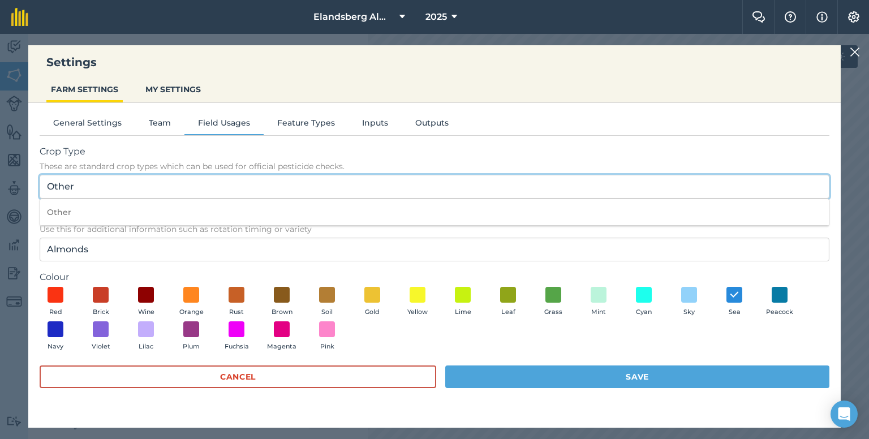
drag, startPoint x: 161, startPoint y: 180, endPoint x: 3, endPoint y: 180, distance: 158.4
click at [3, 180] on div "Settings FARM SETTINGS MY SETTINGS General Settings Team Field Usages Feature T…" at bounding box center [434, 236] width 869 height 405
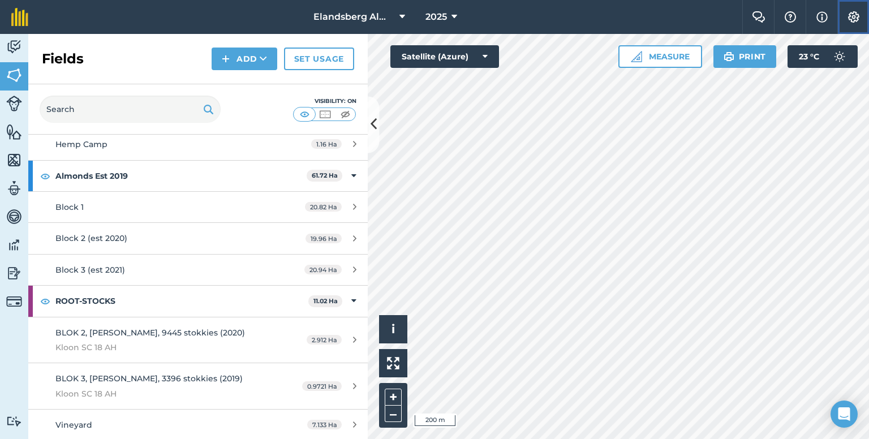
click at [851, 15] on img at bounding box center [854, 16] width 14 height 11
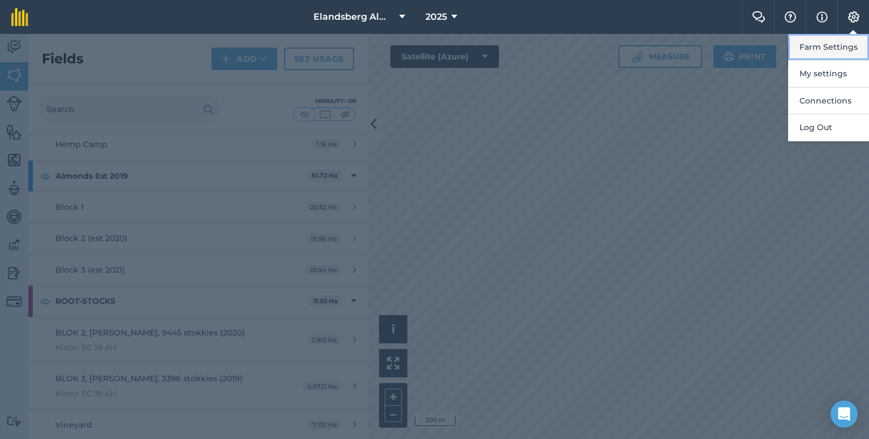
click at [826, 46] on button "Farm Settings" at bounding box center [828, 47] width 81 height 27
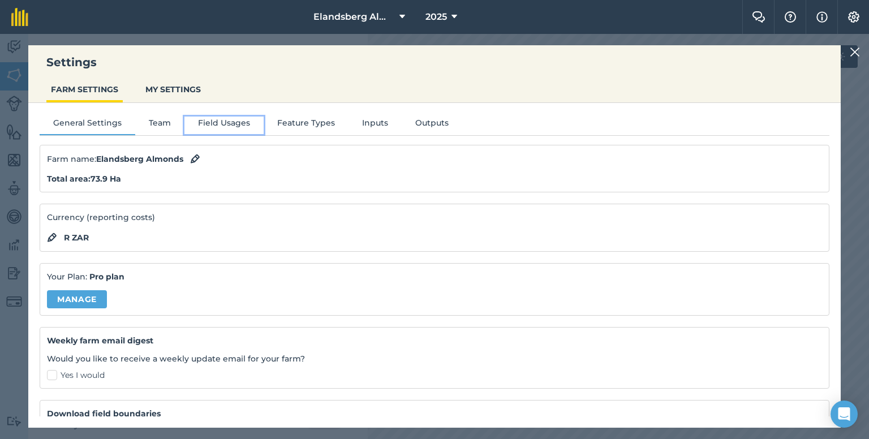
click at [234, 126] on button "Field Usages" at bounding box center [223, 125] width 79 height 17
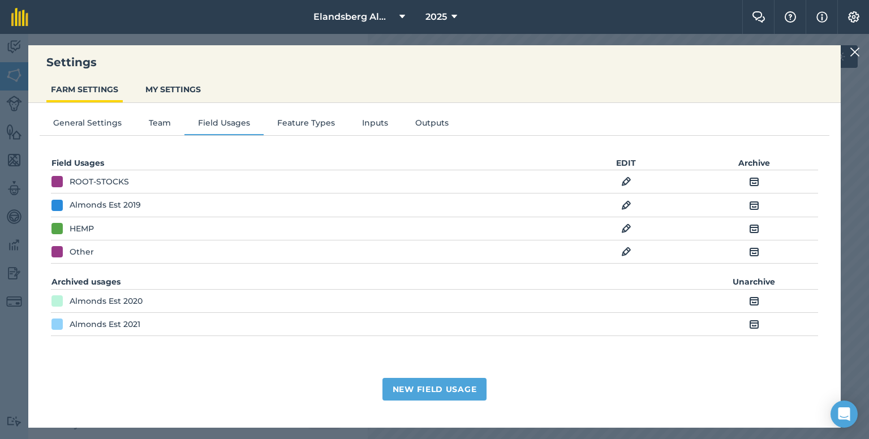
click at [622, 204] on img at bounding box center [626, 206] width 10 height 14
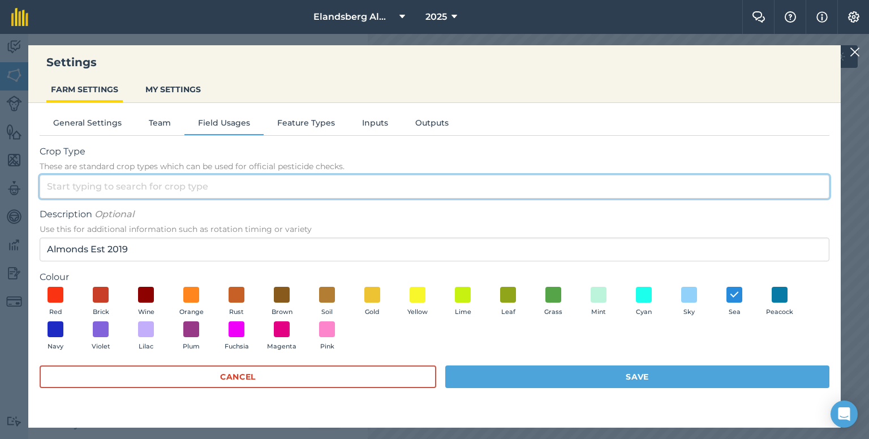
click at [197, 188] on input "Crop Type These are standard crop types which can be used for official pesticid…" at bounding box center [435, 187] width 790 height 24
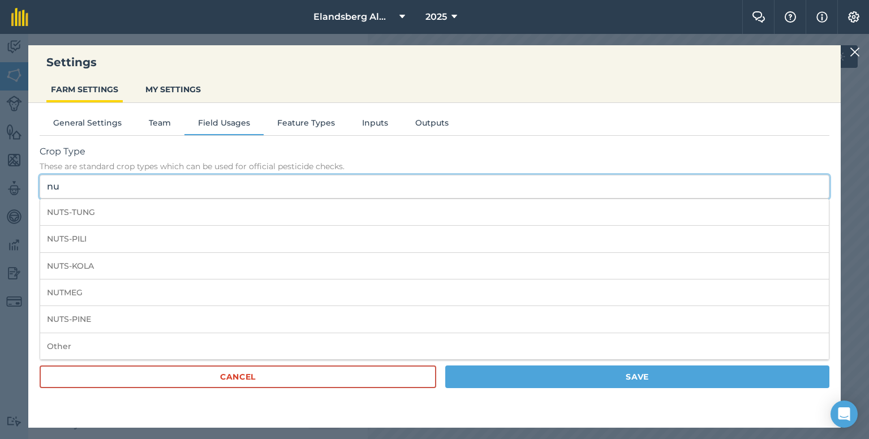
type input "n"
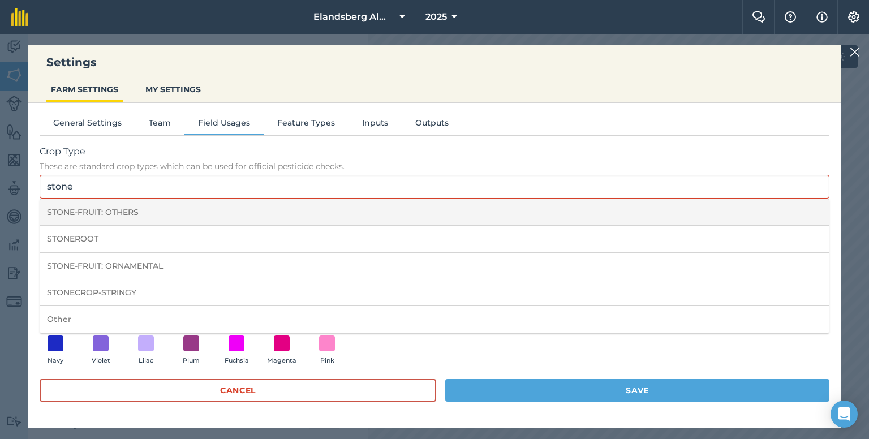
click at [137, 208] on li "STONE-FRUIT: OTHERS" at bounding box center [434, 212] width 788 height 27
type input "STONE-FRUIT: OTHERS"
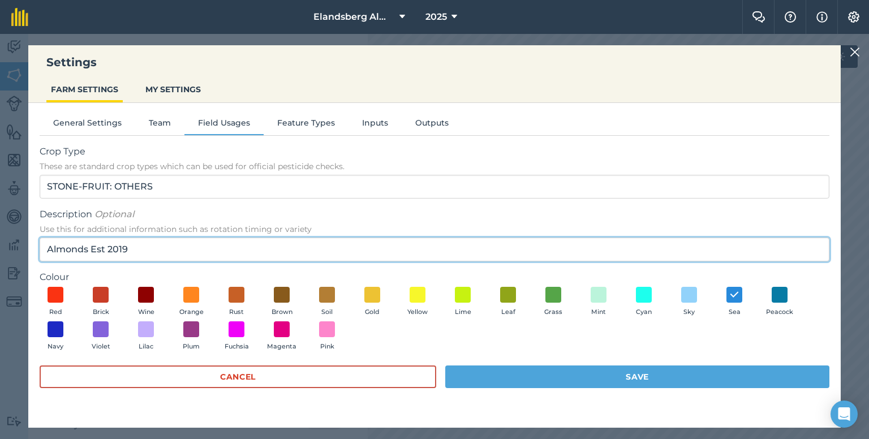
drag, startPoint x: 153, startPoint y: 249, endPoint x: 88, endPoint y: 252, distance: 64.5
click at [88, 252] on input "Almonds Est 2019" at bounding box center [435, 250] width 790 height 24
type input "Almonds"
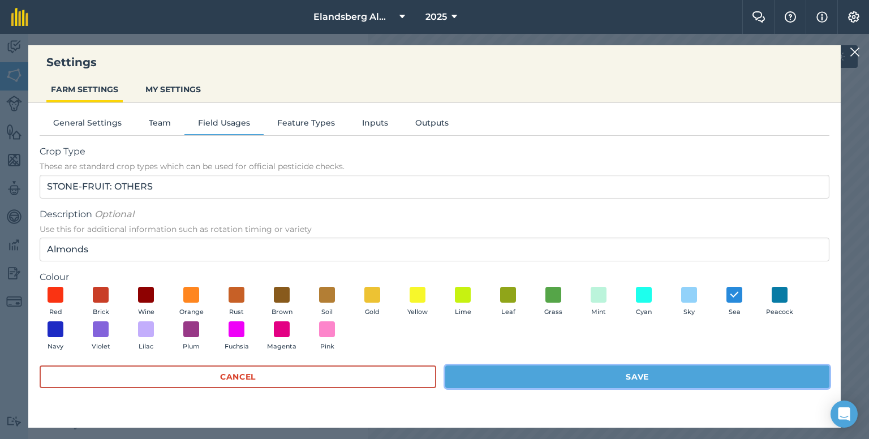
click at [523, 371] on button "Save" at bounding box center [637, 376] width 384 height 23
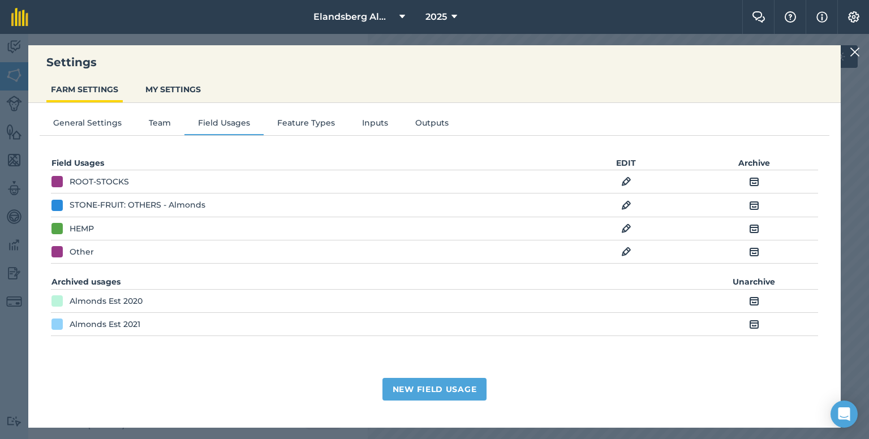
click at [627, 173] on td "EDIT" at bounding box center [626, 181] width 128 height 23
click at [855, 49] on img at bounding box center [855, 52] width 10 height 14
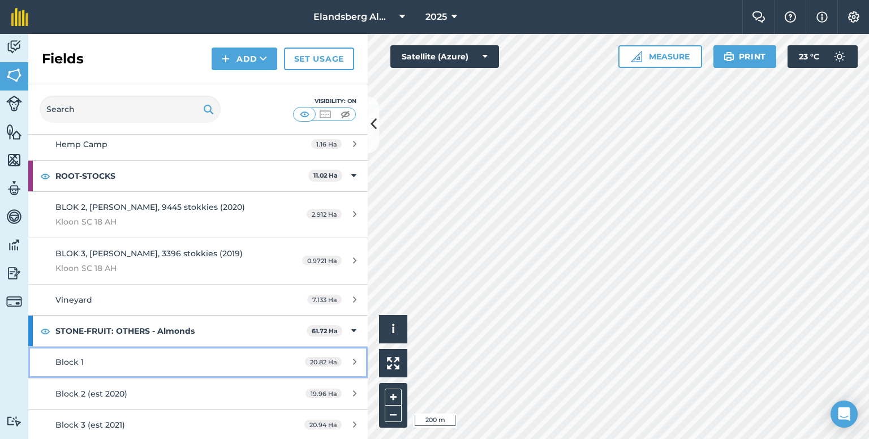
click at [220, 356] on div "Block 1" at bounding box center [161, 362] width 213 height 12
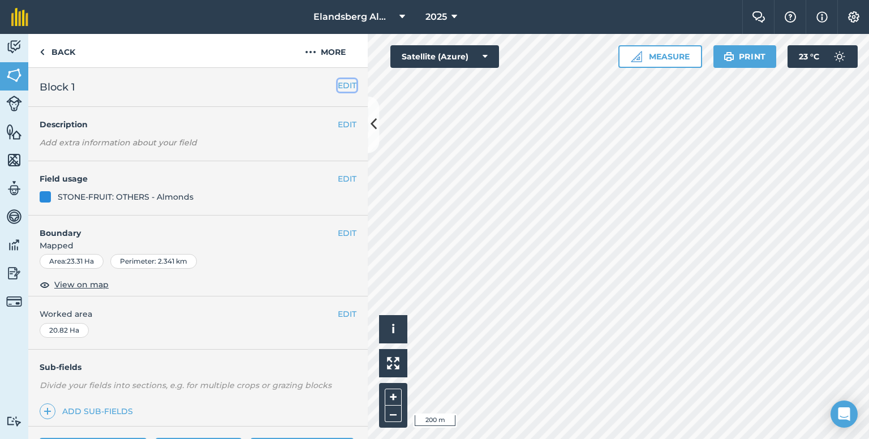
click at [342, 85] on button "EDIT" at bounding box center [347, 85] width 19 height 12
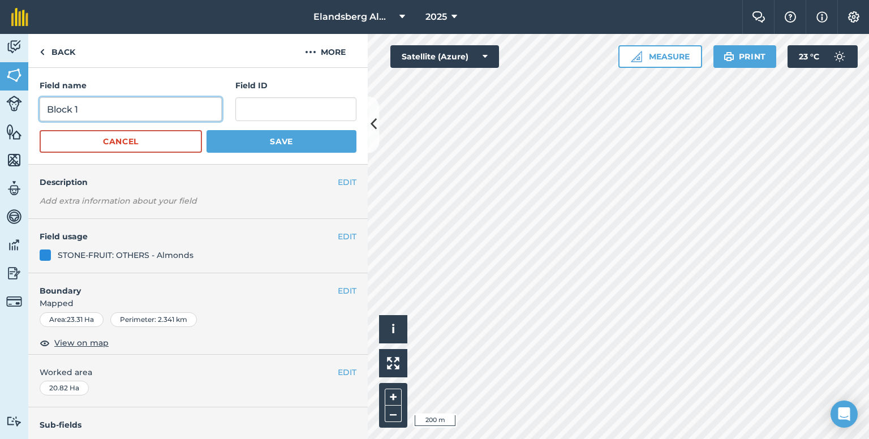
drag, startPoint x: 132, startPoint y: 112, endPoint x: 75, endPoint y: 113, distance: 57.1
click at [75, 113] on input "Block 1" at bounding box center [131, 109] width 182 height 24
click at [115, 106] on input "Block 1" at bounding box center [131, 109] width 182 height 24
type input "Block 1 (est 2019)"
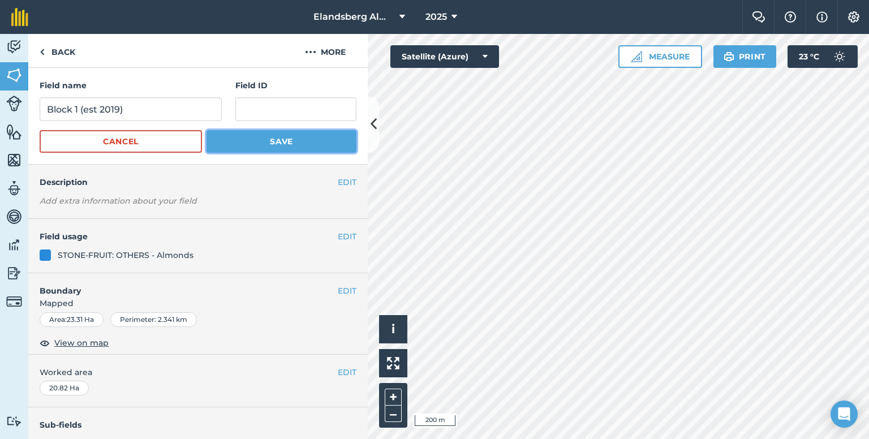
click at [244, 139] on button "Save" at bounding box center [281, 141] width 150 height 23
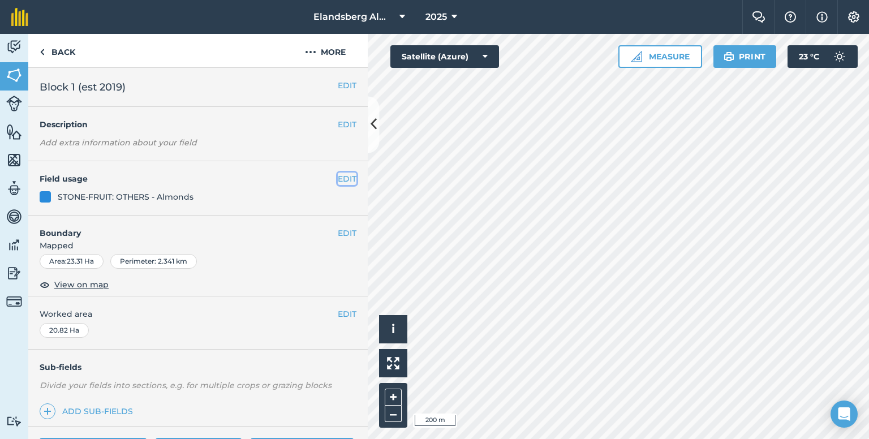
click at [338, 180] on button "EDIT" at bounding box center [347, 179] width 19 height 12
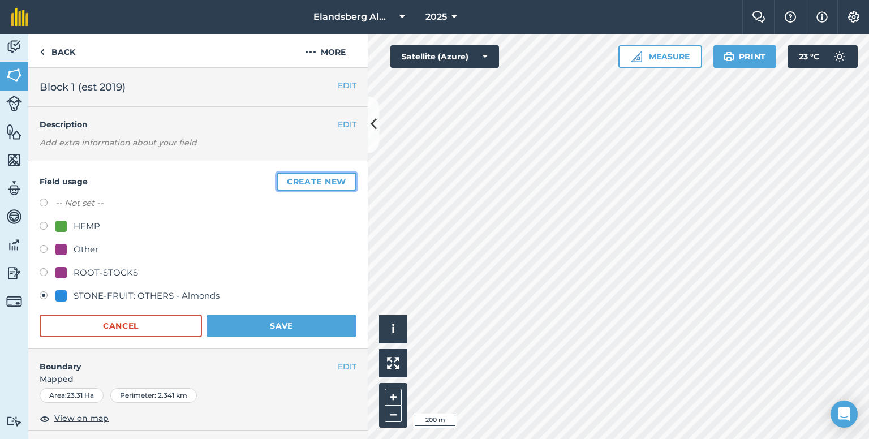
click at [338, 180] on button "Create new" at bounding box center [317, 182] width 80 height 18
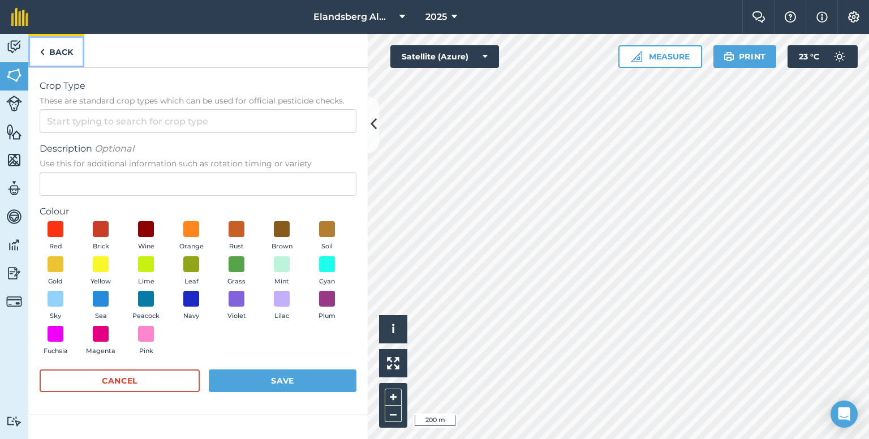
click at [64, 55] on link "Back" at bounding box center [56, 50] width 56 height 33
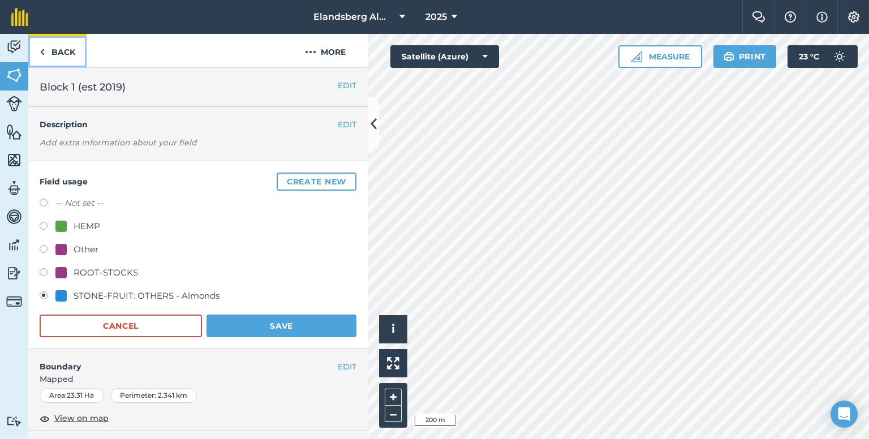
click at [72, 53] on link "Back" at bounding box center [57, 50] width 58 height 33
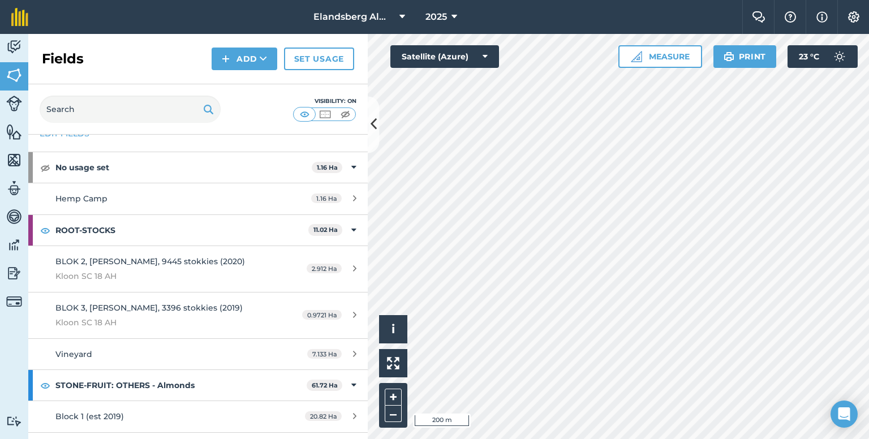
scroll to position [90, 0]
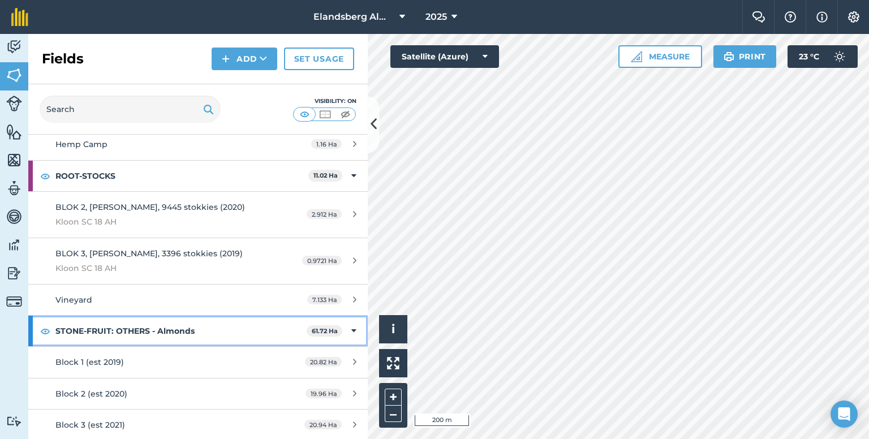
click at [351, 329] on icon at bounding box center [353, 331] width 5 height 12
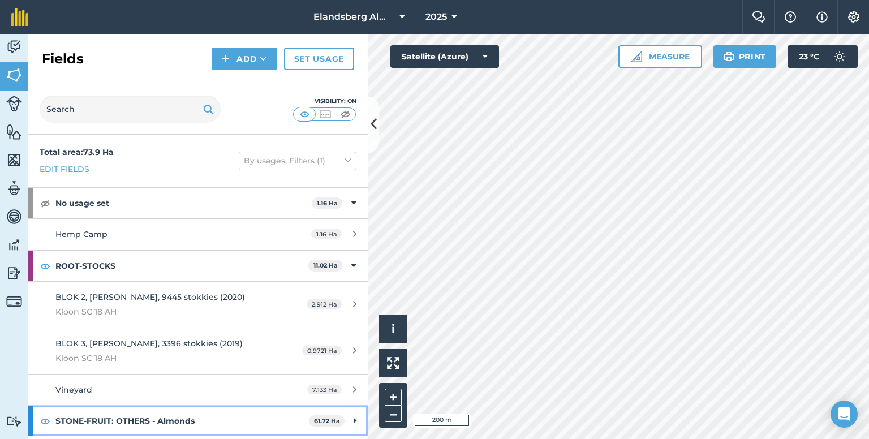
scroll to position [0, 0]
click at [355, 417] on icon at bounding box center [354, 421] width 3 height 12
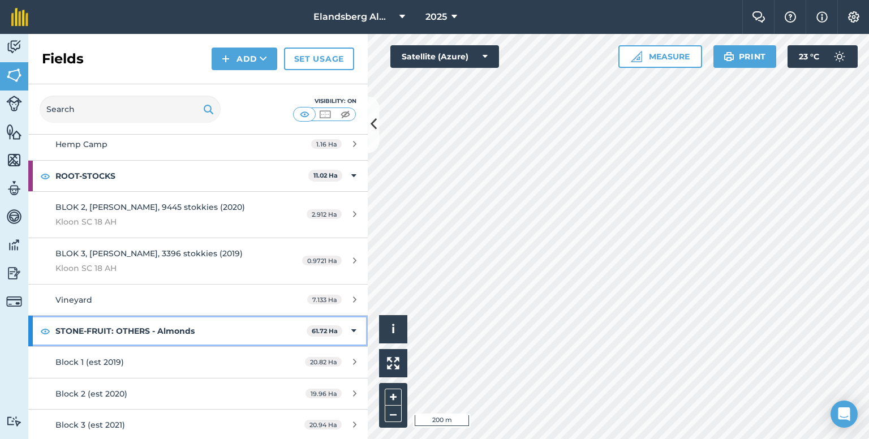
click at [351, 331] on icon at bounding box center [353, 331] width 5 height 12
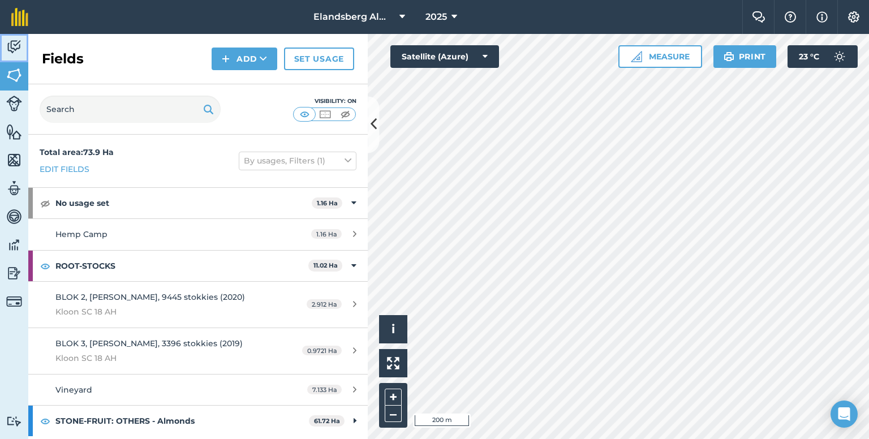
click at [12, 51] on img at bounding box center [14, 46] width 16 height 17
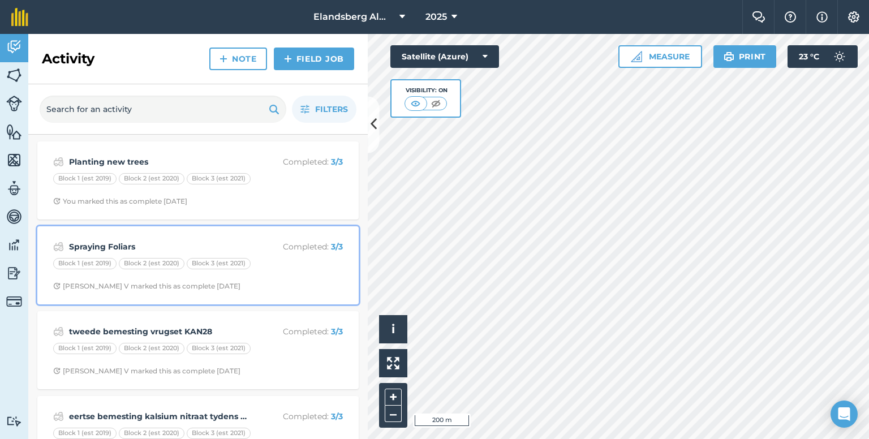
click at [127, 246] on strong "Spraying Foliars" at bounding box center [158, 246] width 179 height 12
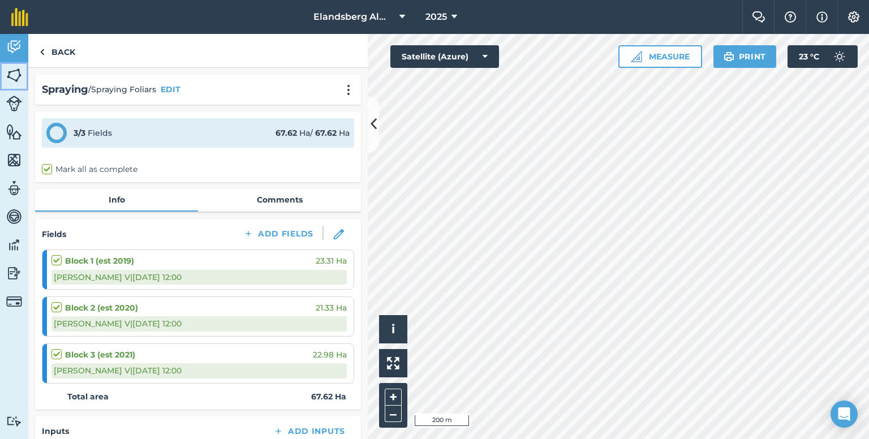
click at [9, 78] on img at bounding box center [14, 75] width 16 height 17
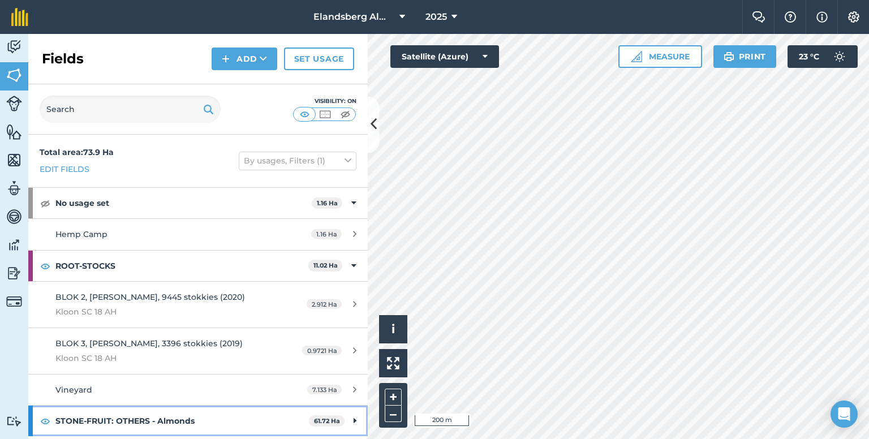
click at [353, 421] on icon at bounding box center [354, 421] width 3 height 12
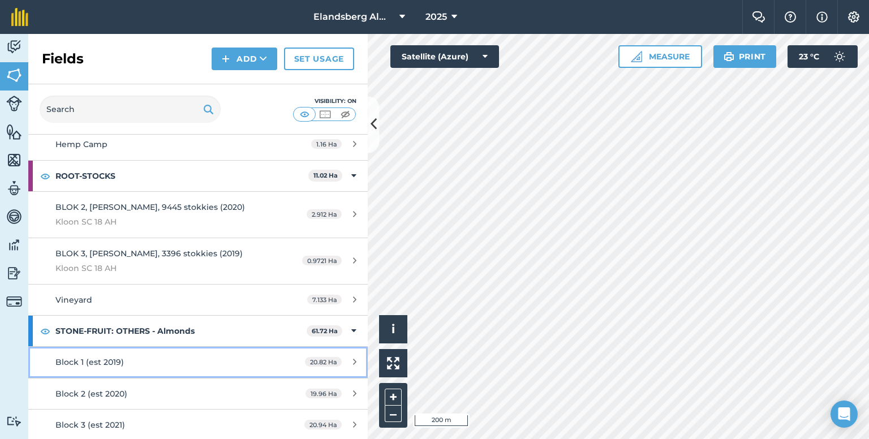
click at [196, 366] on div "Block 1 (est 2019)" at bounding box center [161, 362] width 213 height 12
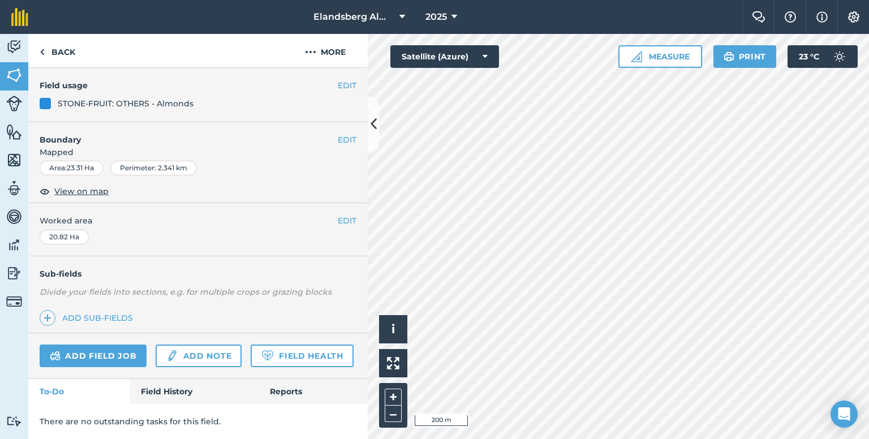
scroll to position [123, 0]
click at [181, 393] on link "Field History" at bounding box center [194, 391] width 128 height 25
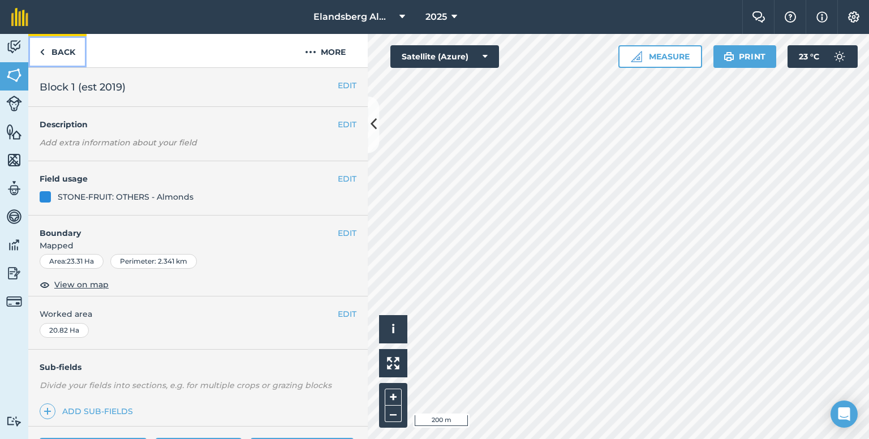
click at [73, 55] on link "Back" at bounding box center [57, 50] width 58 height 33
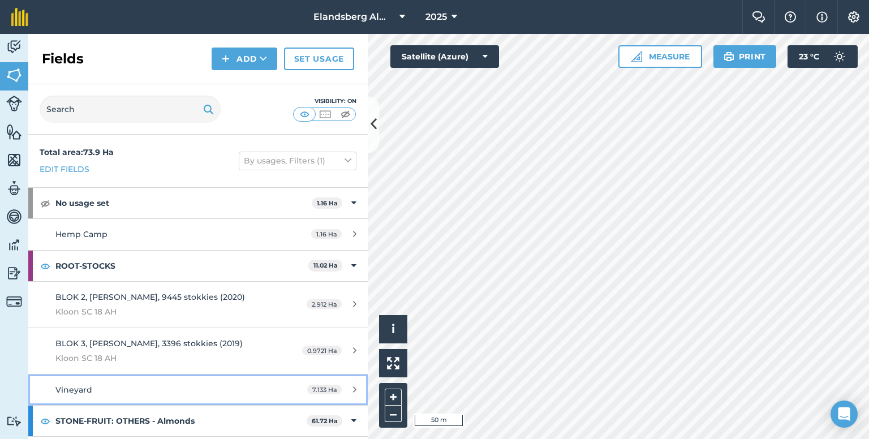
click at [186, 389] on div "Vineyard" at bounding box center [161, 389] width 213 height 12
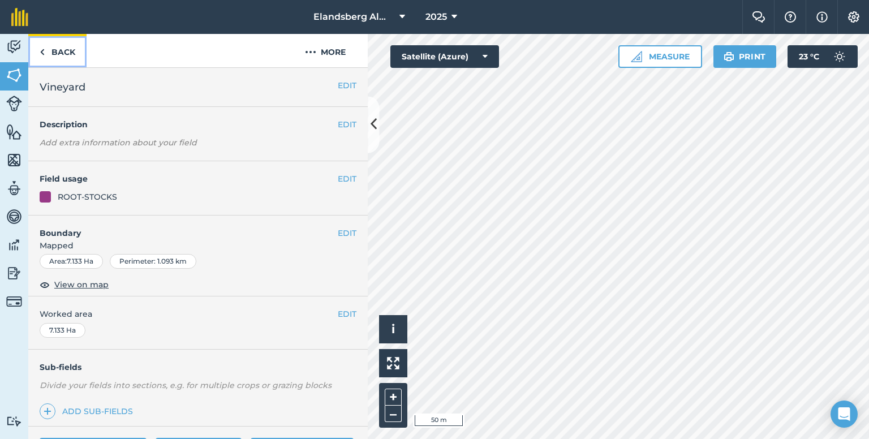
click at [62, 50] on link "Back" at bounding box center [57, 50] width 58 height 33
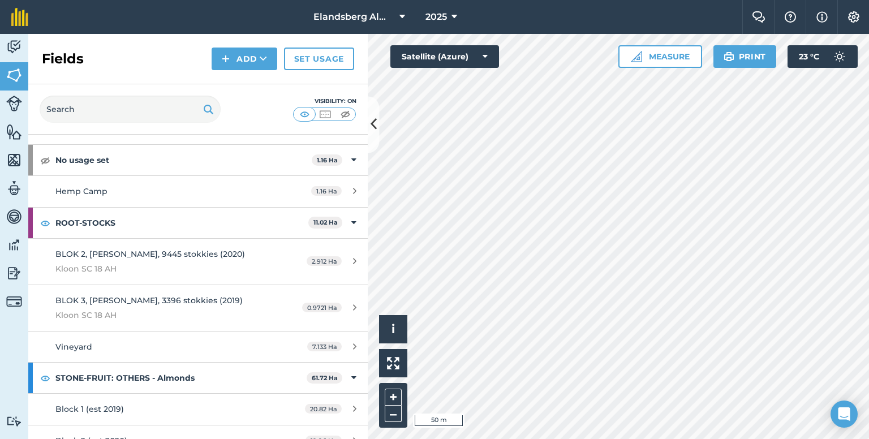
scroll to position [90, 0]
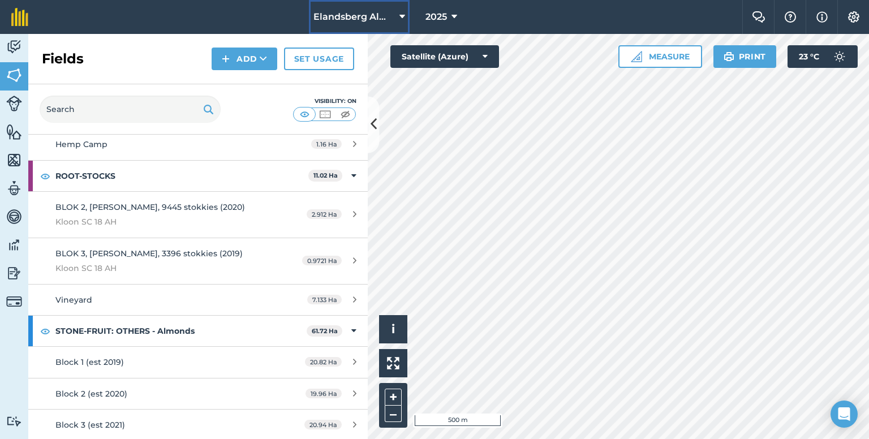
click at [381, 16] on span "Elandsberg Almonds" at bounding box center [353, 17] width 81 height 14
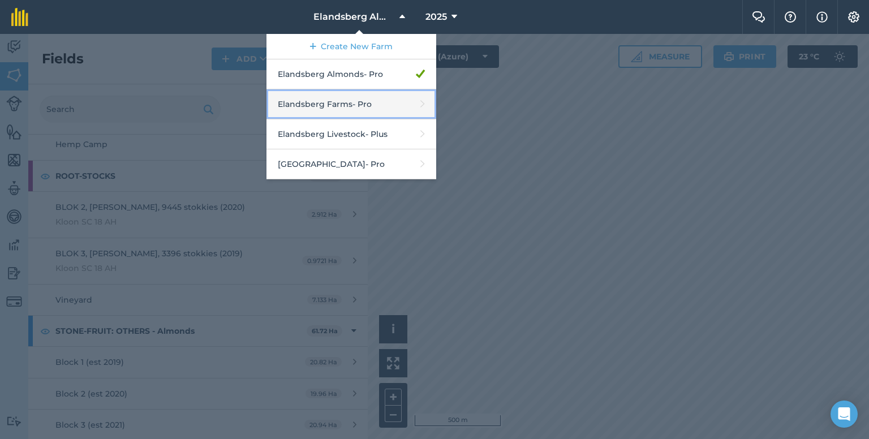
click at [377, 102] on link "Elandsberg Farms - Pro" at bounding box center [351, 104] width 170 height 30
